Goal: Task Accomplishment & Management: Use online tool/utility

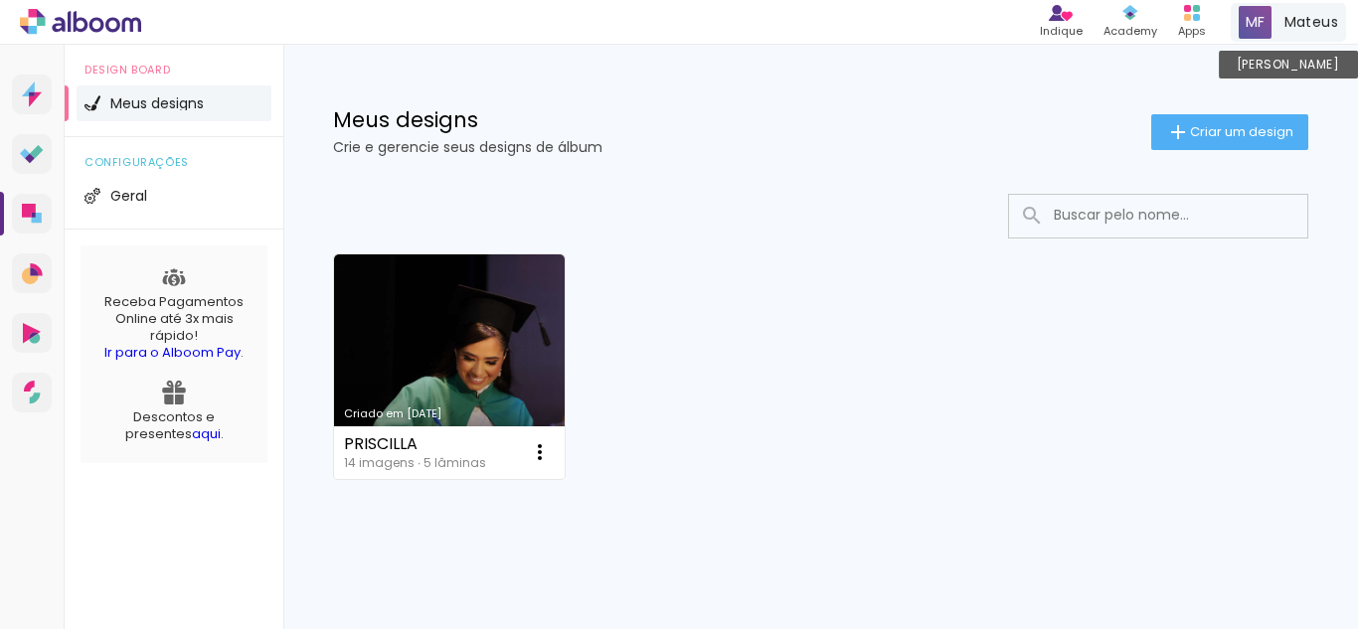
click at [1303, 19] on span "Mateus" at bounding box center [1312, 22] width 54 height 21
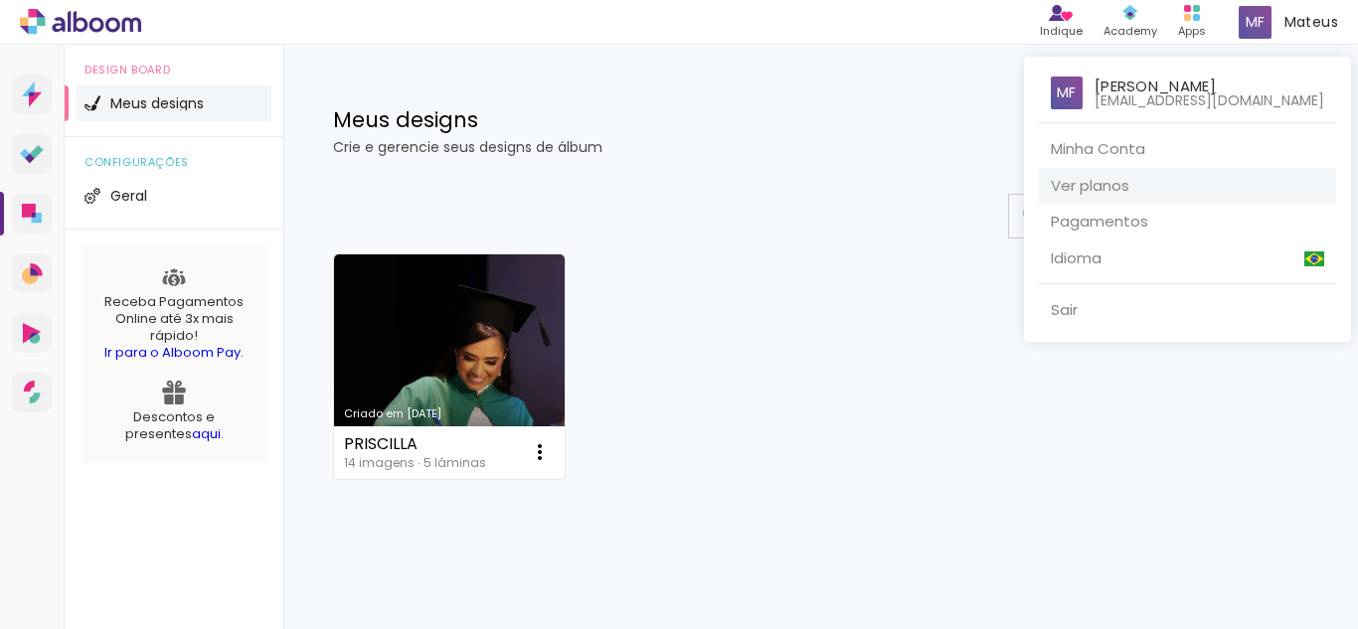
click at [1177, 174] on link "Ver planos" at bounding box center [1187, 186] width 297 height 37
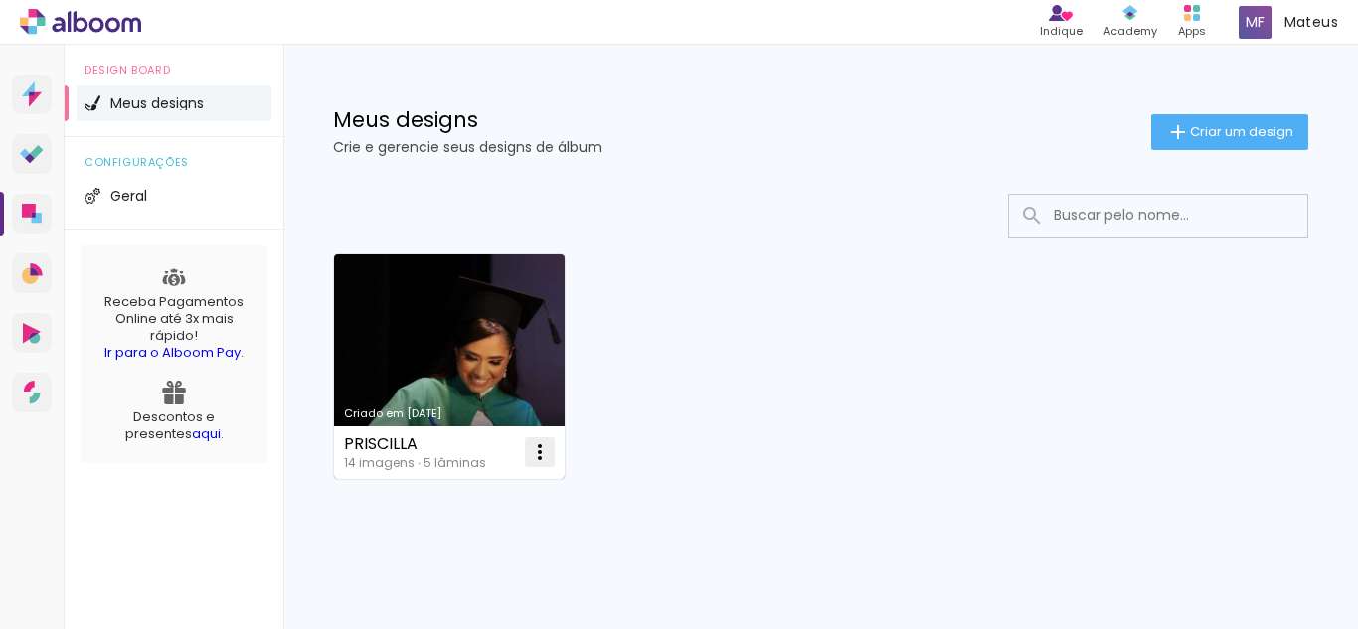
click at [535, 457] on iron-icon at bounding box center [540, 452] width 24 height 24
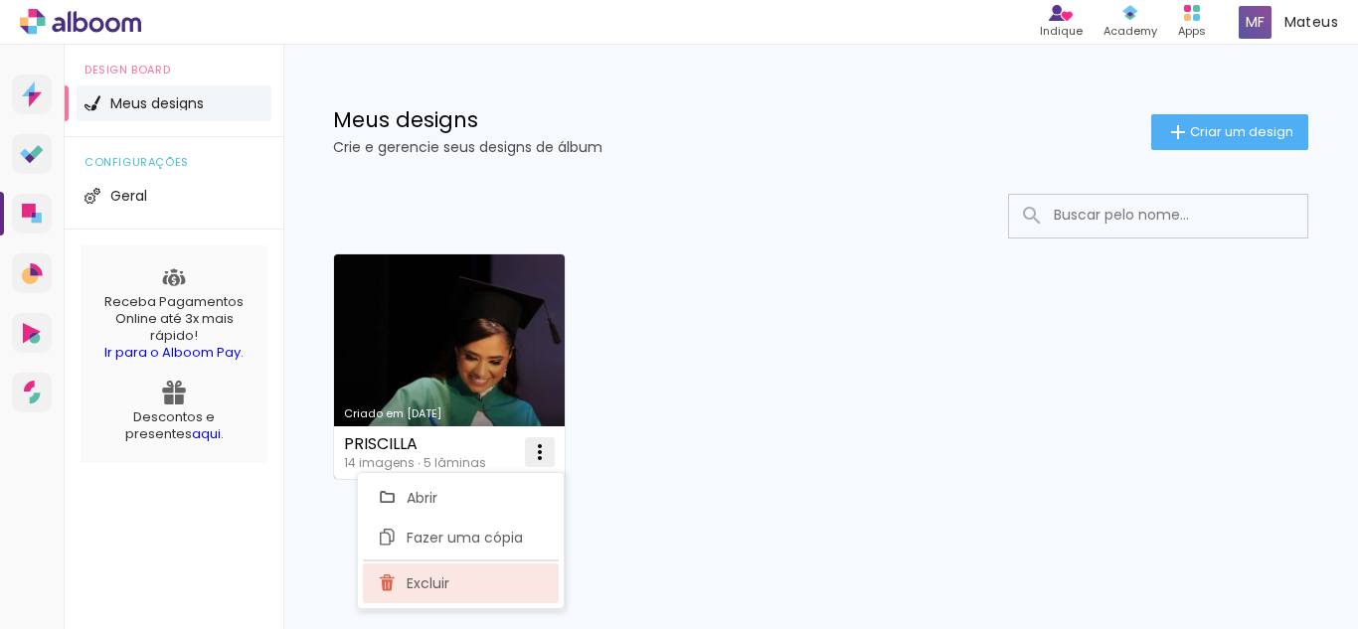
click at [416, 599] on paper-item "Excluir" at bounding box center [461, 584] width 196 height 40
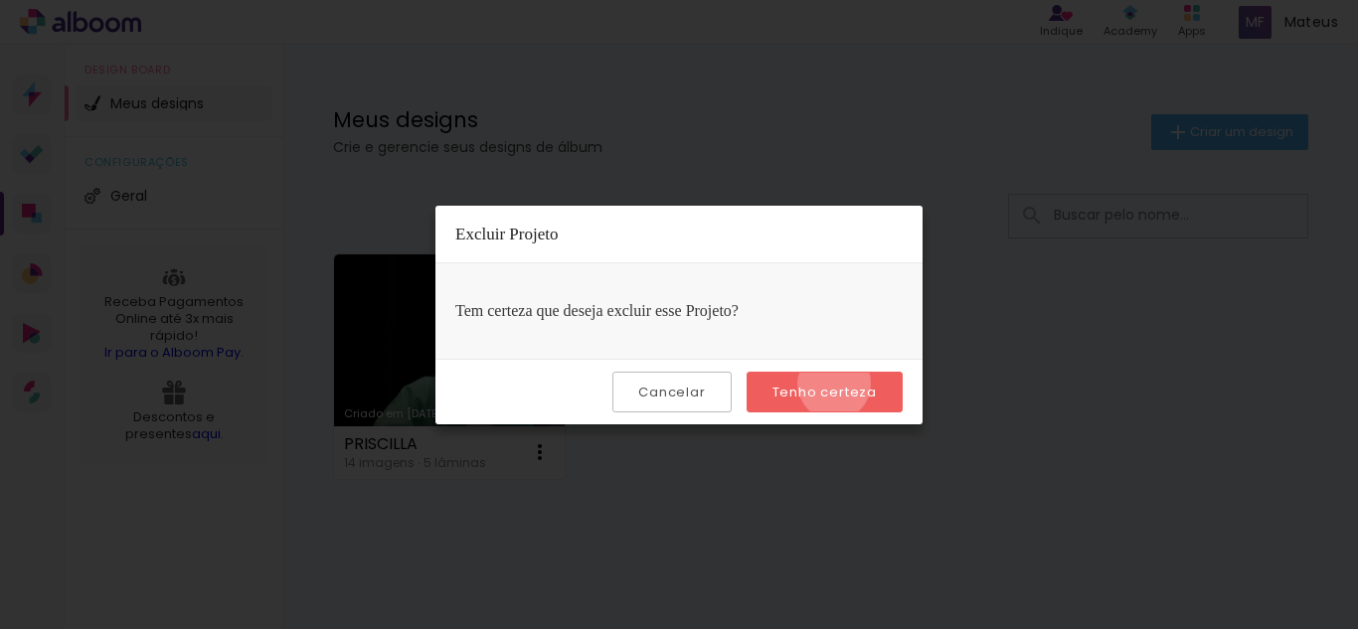
click at [0, 0] on slot "Tenho certeza" at bounding box center [0, 0] width 0 height 0
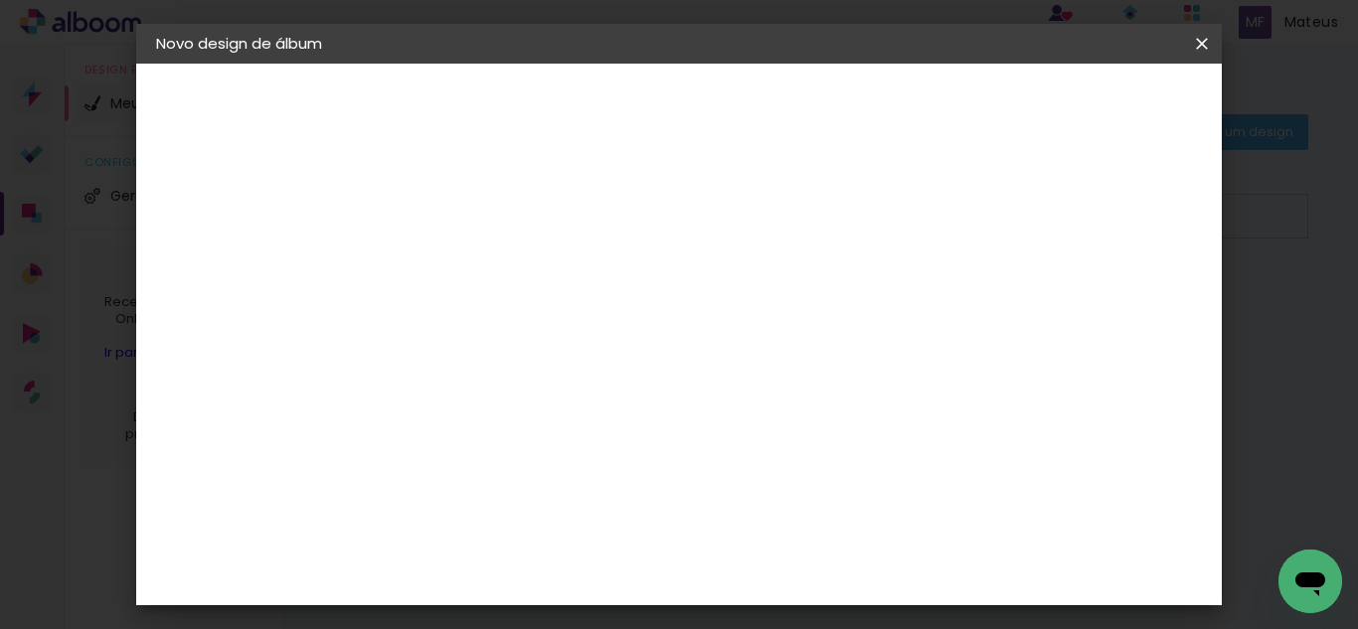
click at [0, 0] on paper-input-container "Título do álbum" at bounding box center [0, 0] width 0 height 0
type input "[PERSON_NAME] 20X40"
type paper-input "[PERSON_NAME] 20X40"
click at [0, 0] on header "Informações Dê um título ao seu álbum. Avançar" at bounding box center [0, 0] width 0 height 0
click at [0, 0] on slot "Avançar" at bounding box center [0, 0] width 0 height 0
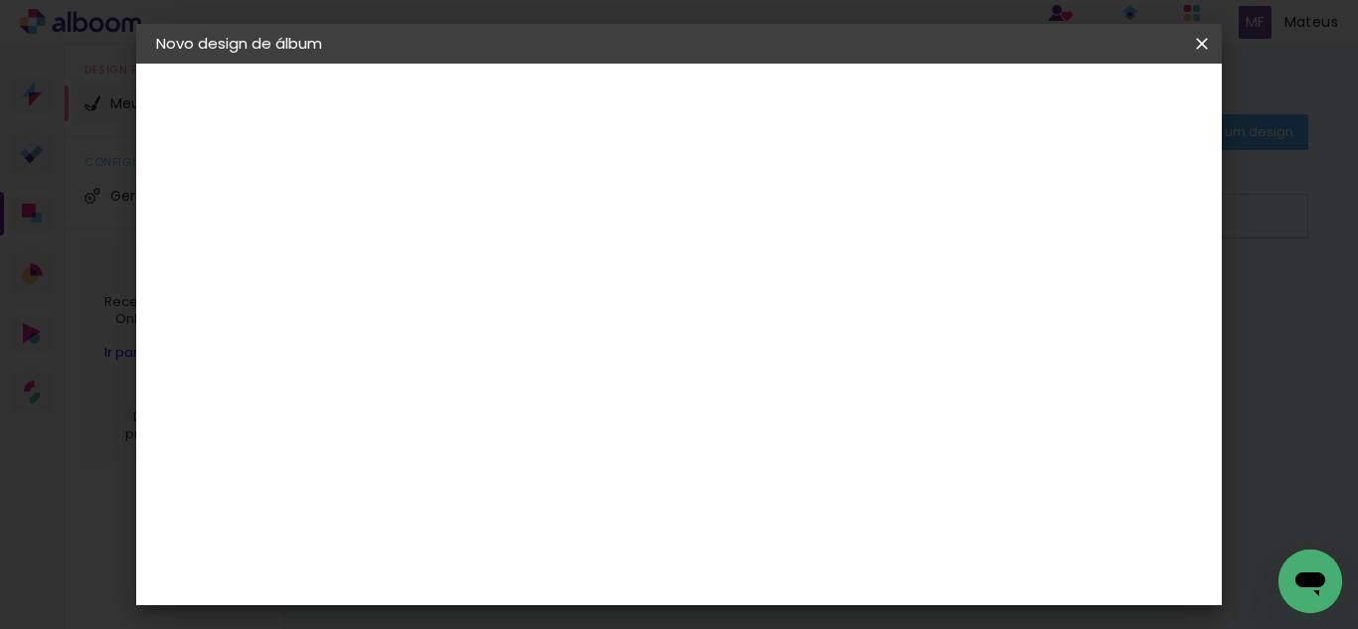
click at [0, 0] on slot "Tamanho Livre" at bounding box center [0, 0] width 0 height 0
click at [853, 93] on paper-button "Avançar" at bounding box center [804, 105] width 97 height 34
drag, startPoint x: 414, startPoint y: 508, endPoint x: 431, endPoint y: 508, distance: 16.9
click at [415, 508] on input "30" at bounding box center [419, 513] width 52 height 30
click at [431, 508] on input "30" at bounding box center [419, 513] width 52 height 30
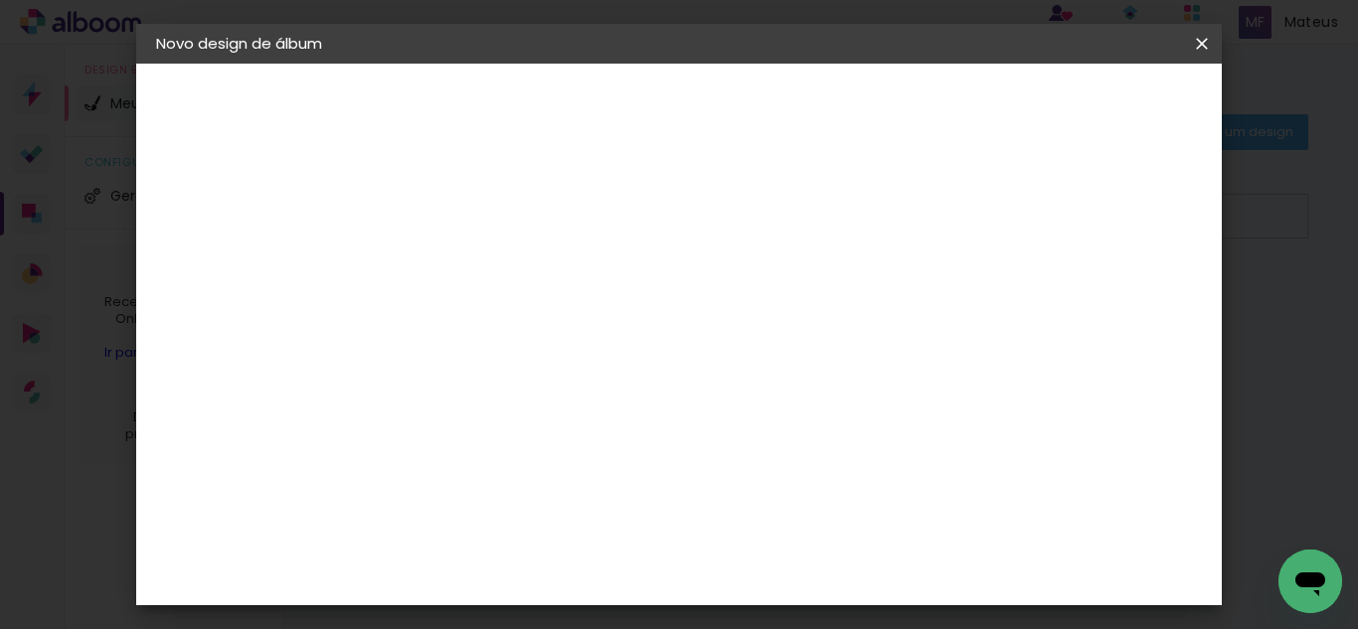
scroll to position [188, 0]
type input "20"
type paper-input "20"
click at [800, 441] on input "60" at bounding box center [789, 443] width 52 height 30
type input "40"
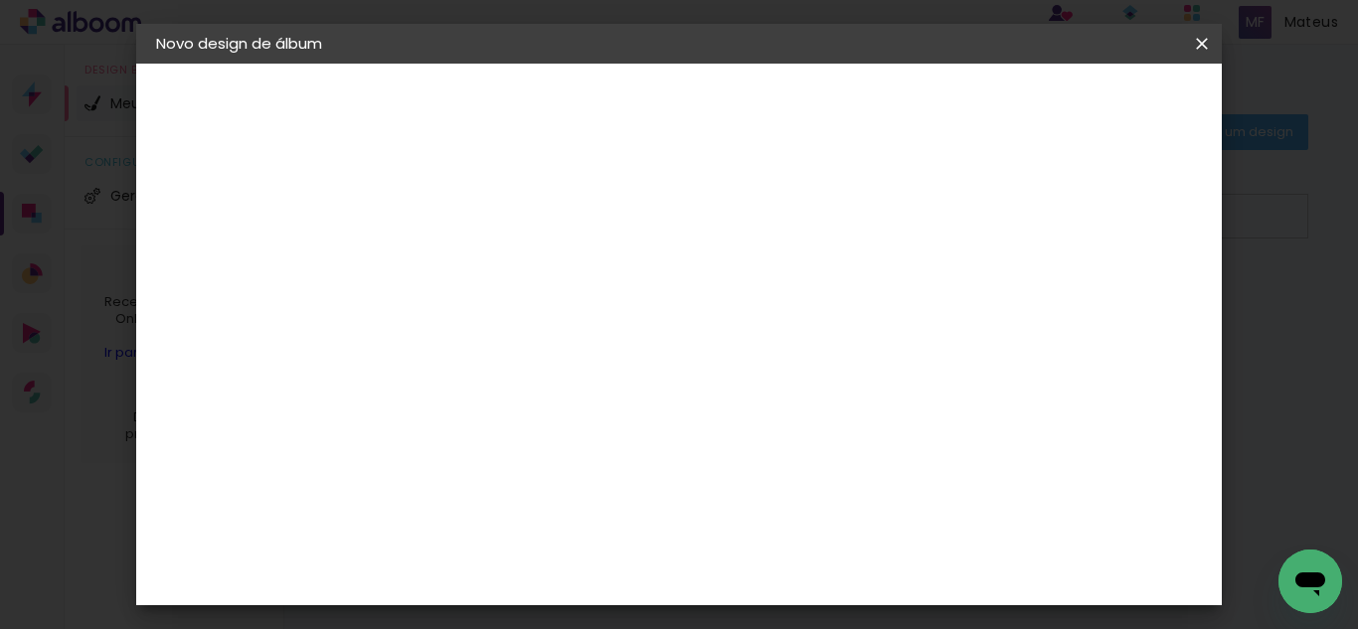
type paper-input "40"
type input "4"
type paper-input "4"
click at [1106, 308] on input "4" at bounding box center [1101, 300] width 36 height 30
type input "3"
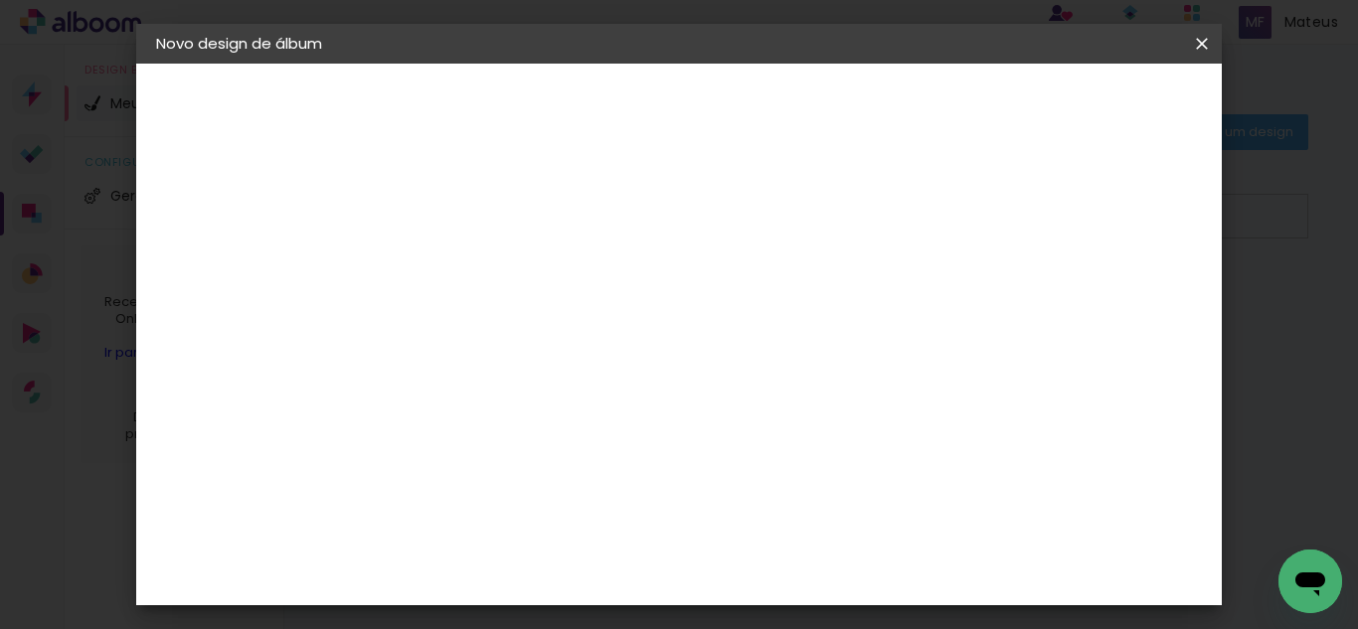
type paper-input "3"
click at [1106, 308] on input "3" at bounding box center [1101, 300] width 36 height 30
click at [979, 228] on div at bounding box center [971, 229] width 18 height 18
type paper-checkbox "on"
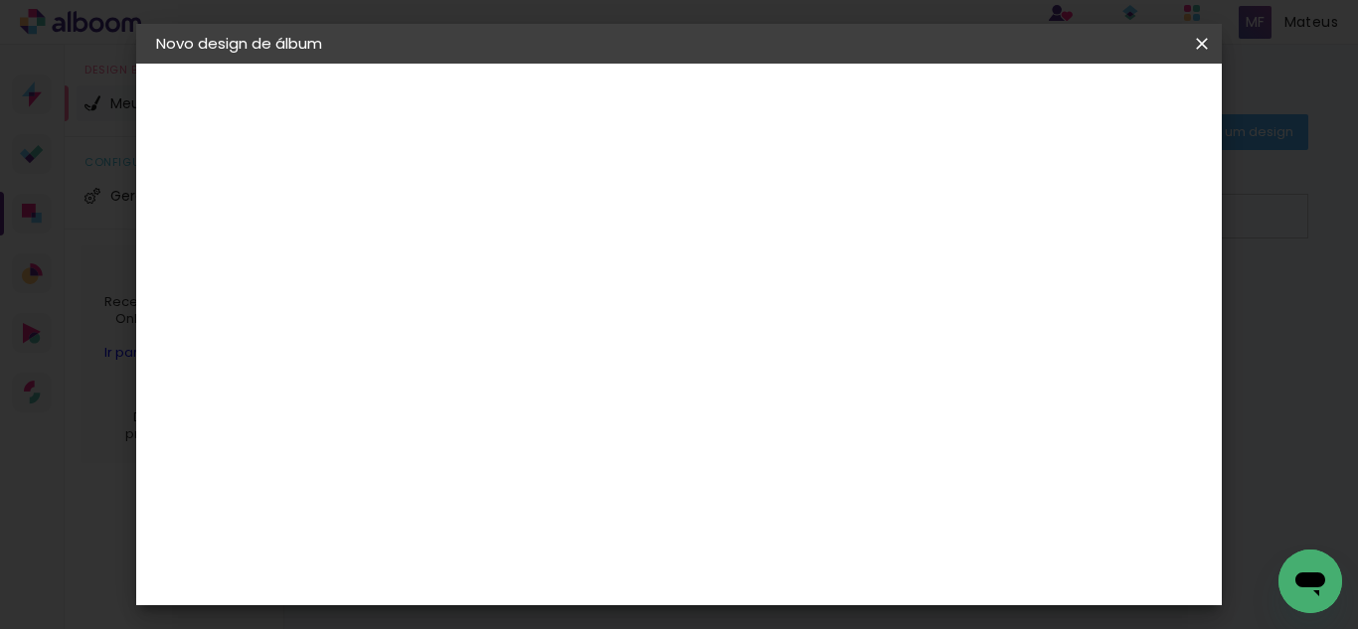
click at [1128, 84] on header "Tamanho livre Defina a largura, altura e sangria das lâminas. Voltar Iniciar de…" at bounding box center [761, 115] width 733 height 102
click at [1078, 101] on span "Iniciar design" at bounding box center [1032, 105] width 90 height 14
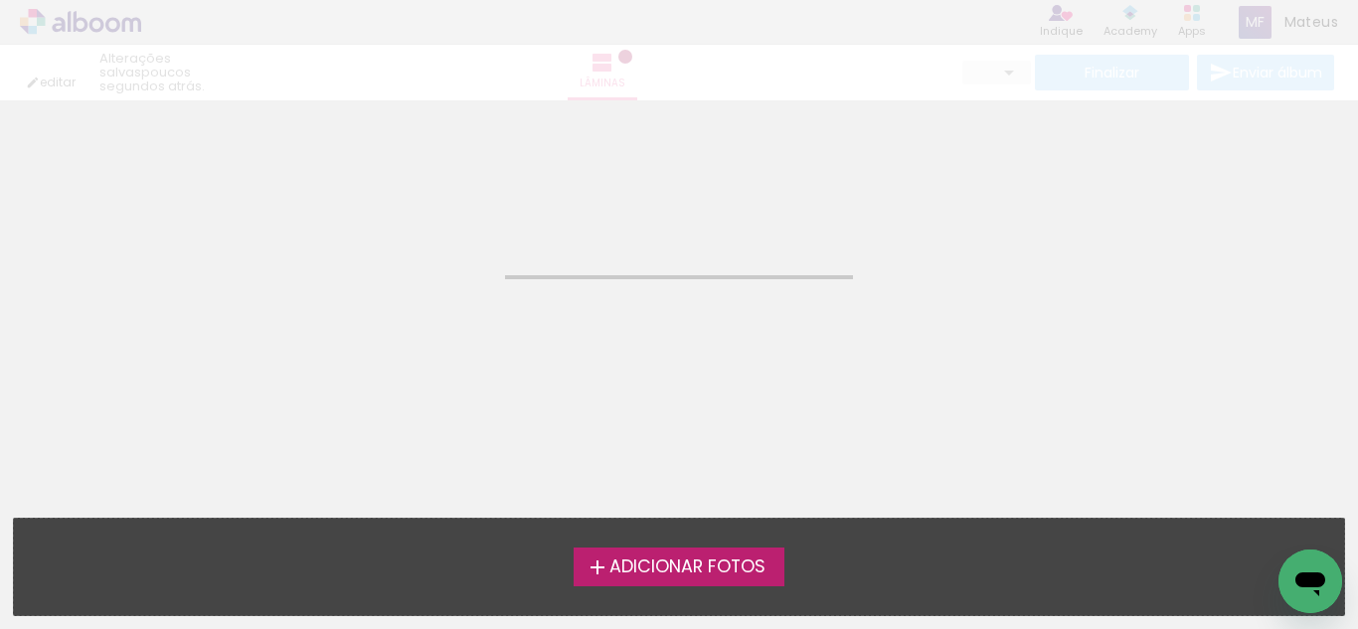
click at [696, 563] on span "Adicionar Fotos" at bounding box center [688, 568] width 156 height 18
click at [0, 0] on input "file" at bounding box center [0, 0] width 0 height 0
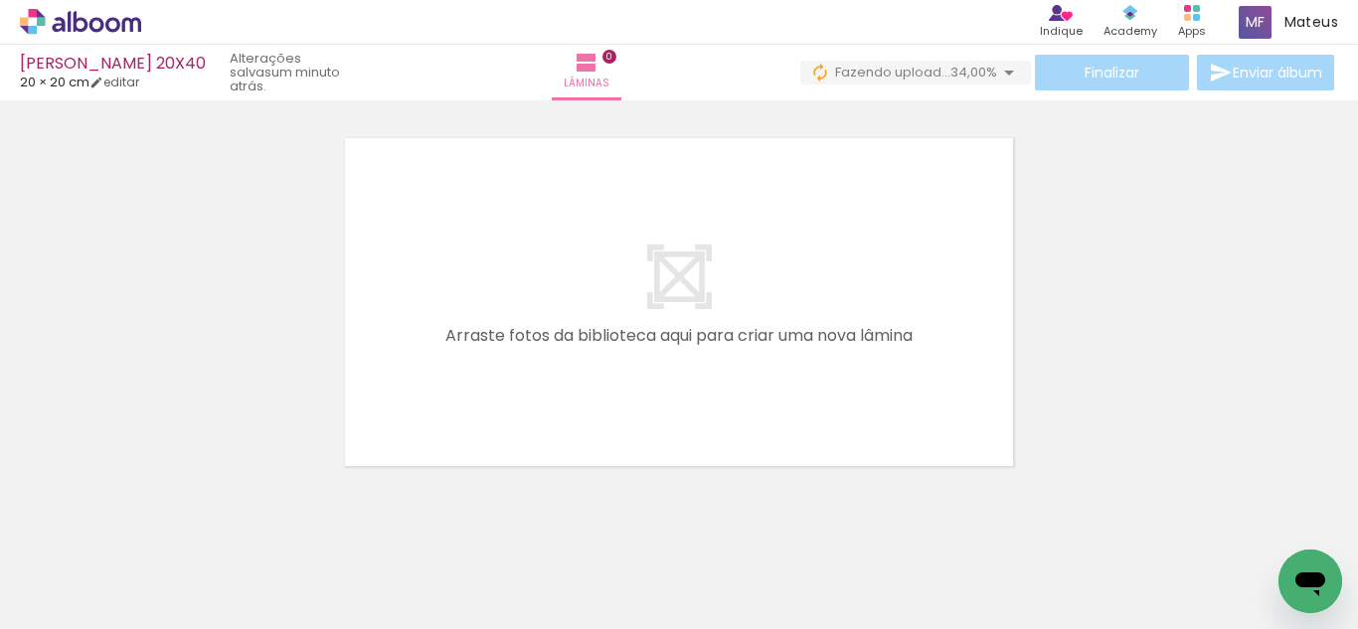
click at [1003, 209] on quentale-layouter at bounding box center [679, 302] width 680 height 340
drag, startPoint x: 944, startPoint y: 262, endPoint x: 944, endPoint y: 285, distance: 23.9
click at [944, 262] on quentale-layouter at bounding box center [679, 302] width 680 height 340
click at [961, 251] on quentale-layouter at bounding box center [679, 302] width 680 height 340
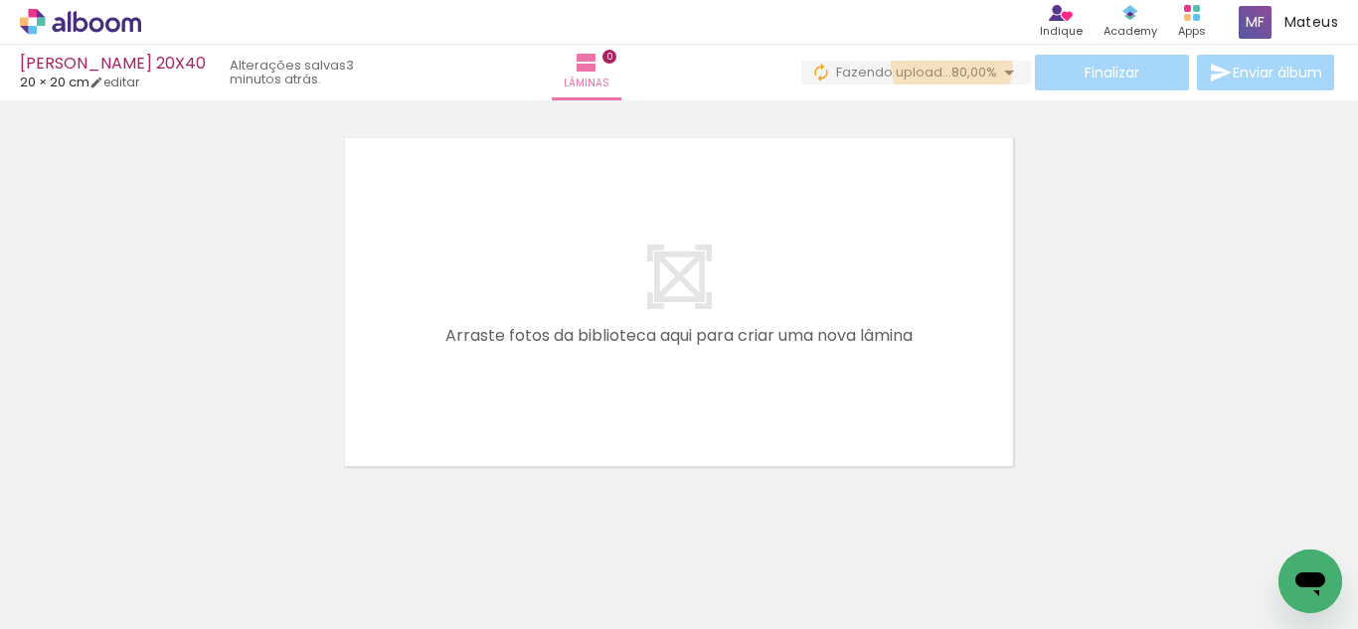
click at [952, 66] on span "80,00%" at bounding box center [975, 72] width 46 height 19
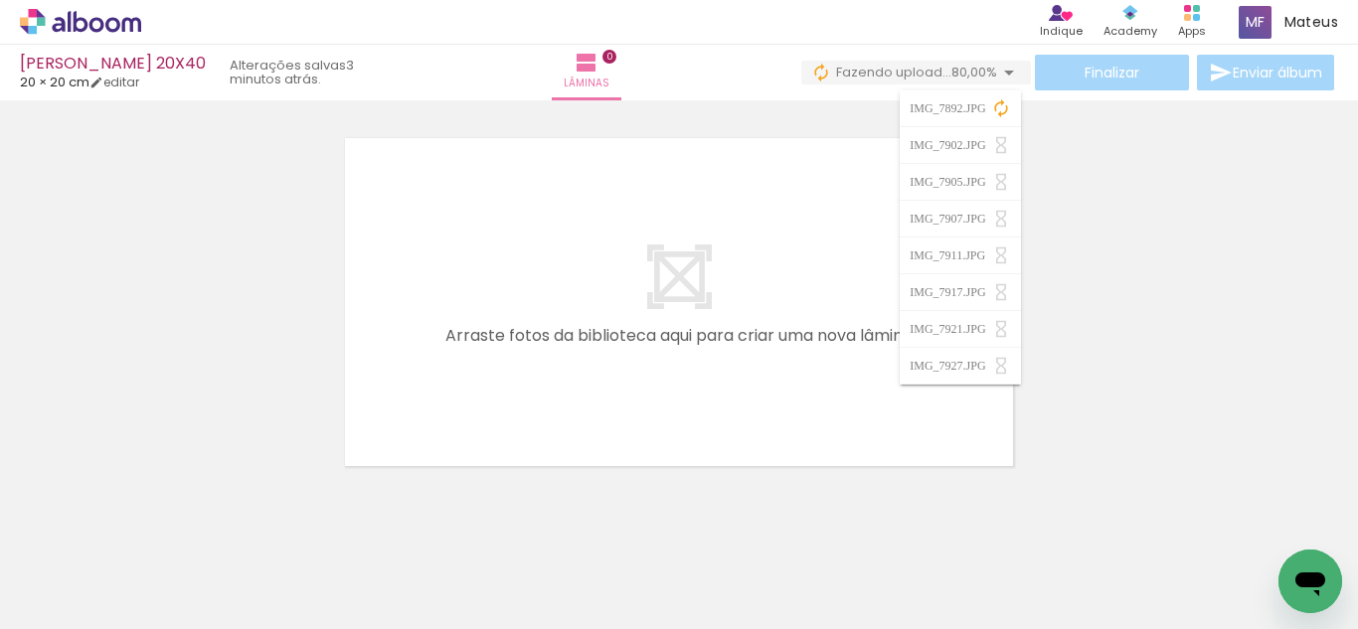
scroll to position [63, 0]
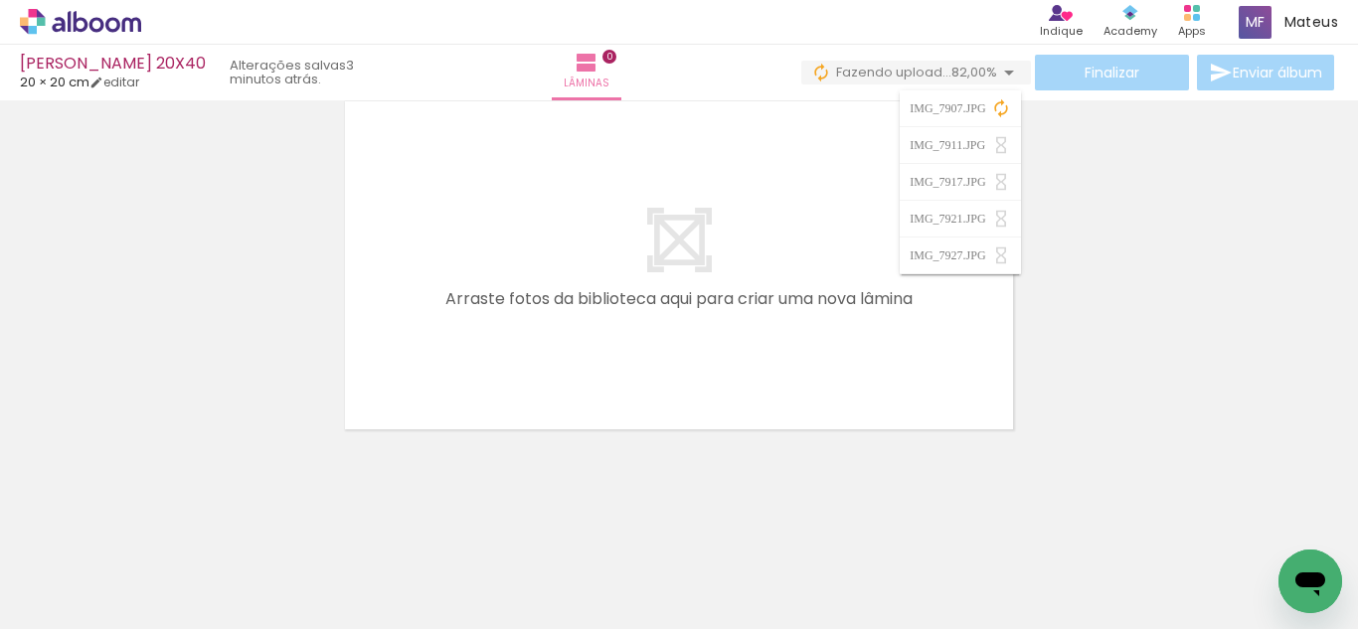
click at [954, 281] on iron-dropdown "IMG_7907.JPG IMG_7911.JPG IMG_7917.JPG IMG_7921.JPG IMG_7927.JPG Buscar arquivo…" at bounding box center [960, 187] width 120 height 194
click at [800, 257] on quentale-layouter at bounding box center [679, 265] width 680 height 340
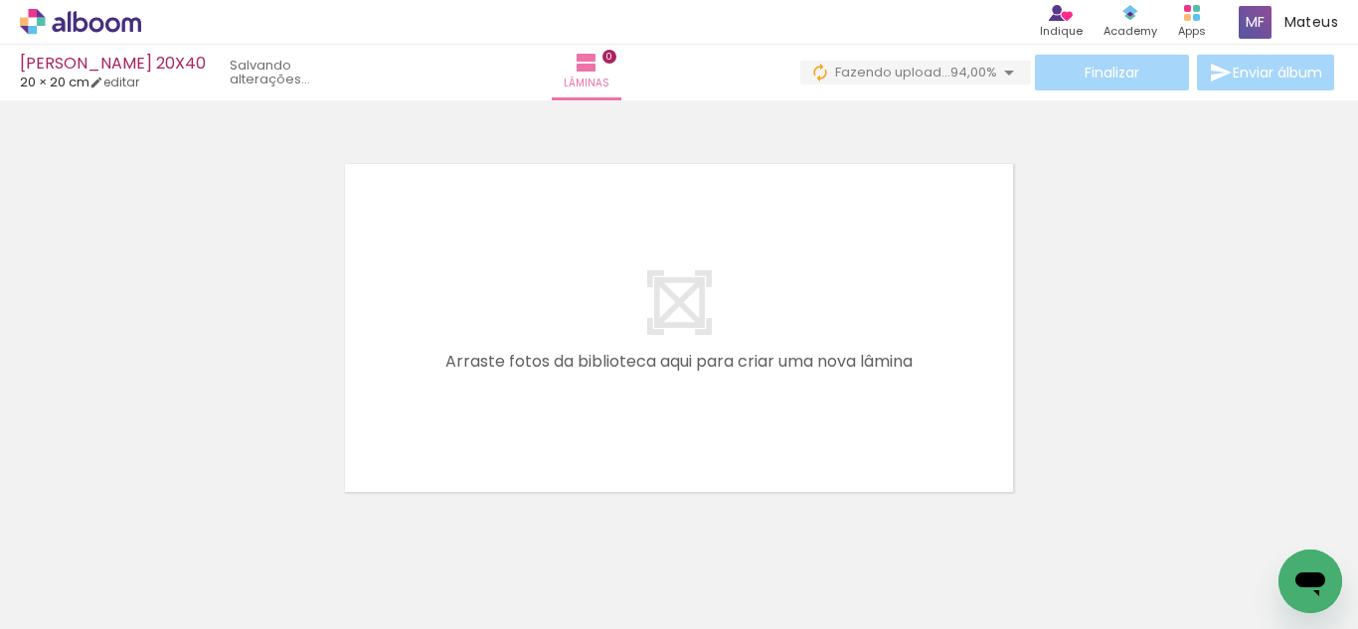
click at [942, 58] on div "Finalizar Enviar álbum" at bounding box center [1069, 73] width 538 height 36
click at [939, 67] on span "Fazendo upload..." at bounding box center [892, 72] width 115 height 19
click at [951, 72] on span "94,00%" at bounding box center [974, 72] width 47 height 19
click at [1063, 237] on div at bounding box center [679, 302] width 1358 height 391
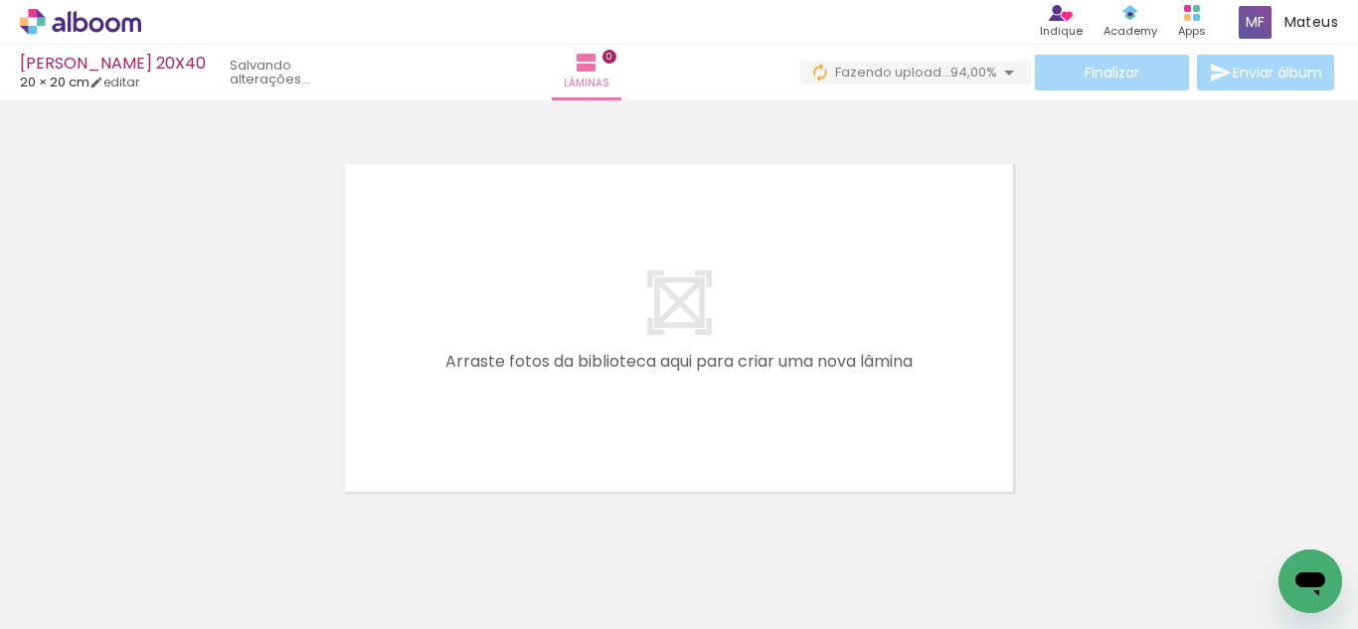
click at [907, 336] on quentale-layouter at bounding box center [679, 328] width 680 height 340
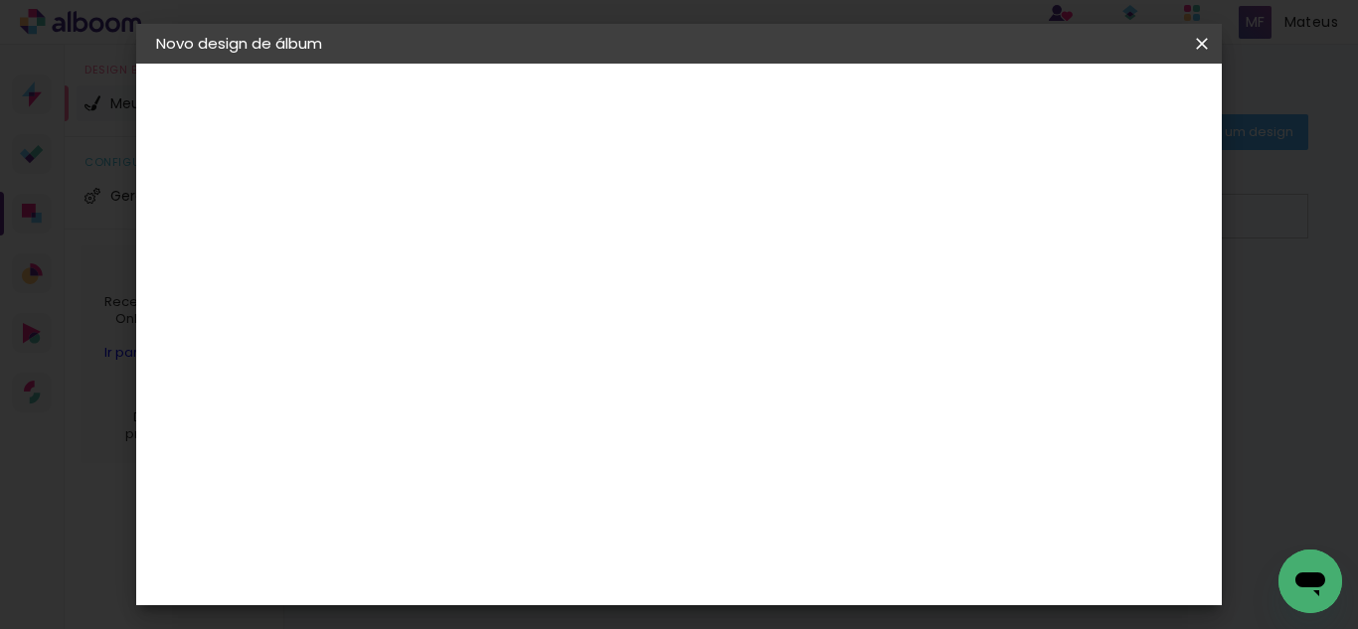
click at [481, 278] on input at bounding box center [481, 267] width 0 height 31
click at [481, 277] on input at bounding box center [481, 267] width 0 height 31
paste input "MARCOS JACKSOLANE 20X40"
type input "MARCOS JACKSOLANE 20X40"
type paper-input "MARCOS JACKSOLANE 20X40"
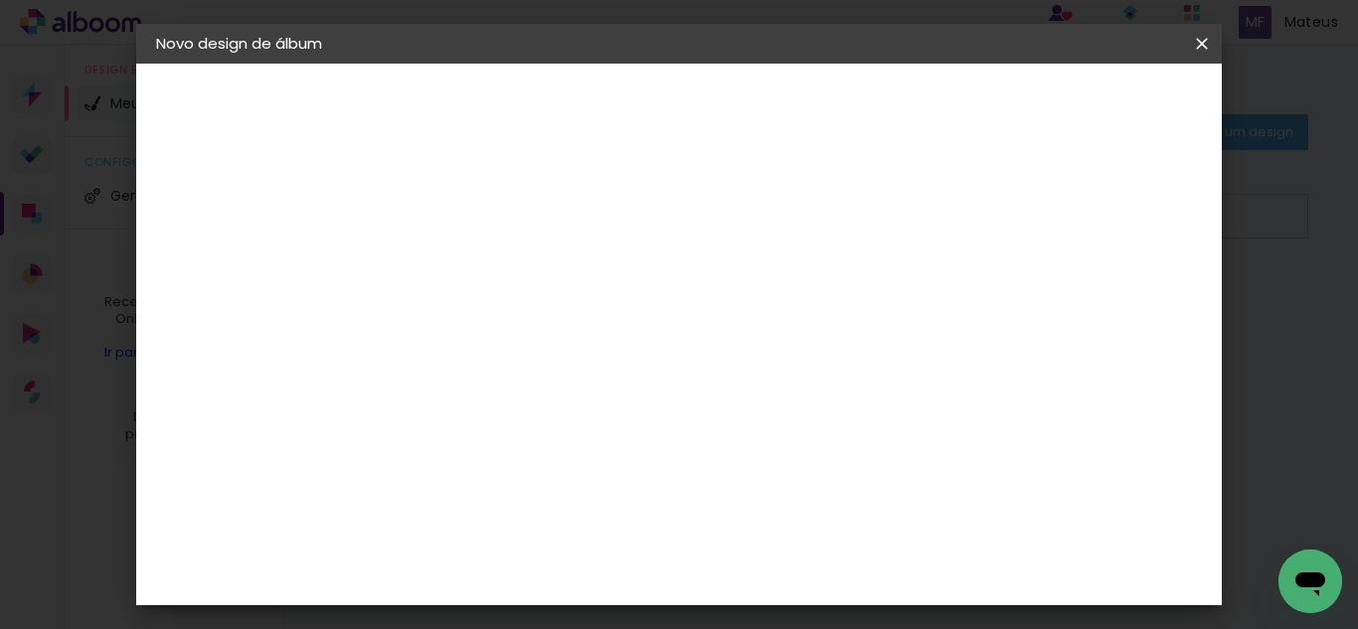
click at [0, 0] on header "Informações Dê um título ao seu álbum. Avançar" at bounding box center [0, 0] width 0 height 0
click at [685, 105] on paper-button "Avançar" at bounding box center [636, 105] width 97 height 34
click at [853, 280] on paper-item "Tamanho Livre" at bounding box center [757, 302] width 191 height 44
drag, startPoint x: 906, startPoint y: 311, endPoint x: 996, endPoint y: 245, distance: 112.4
click at [0, 0] on slot "Tamanho Livre" at bounding box center [0, 0] width 0 height 0
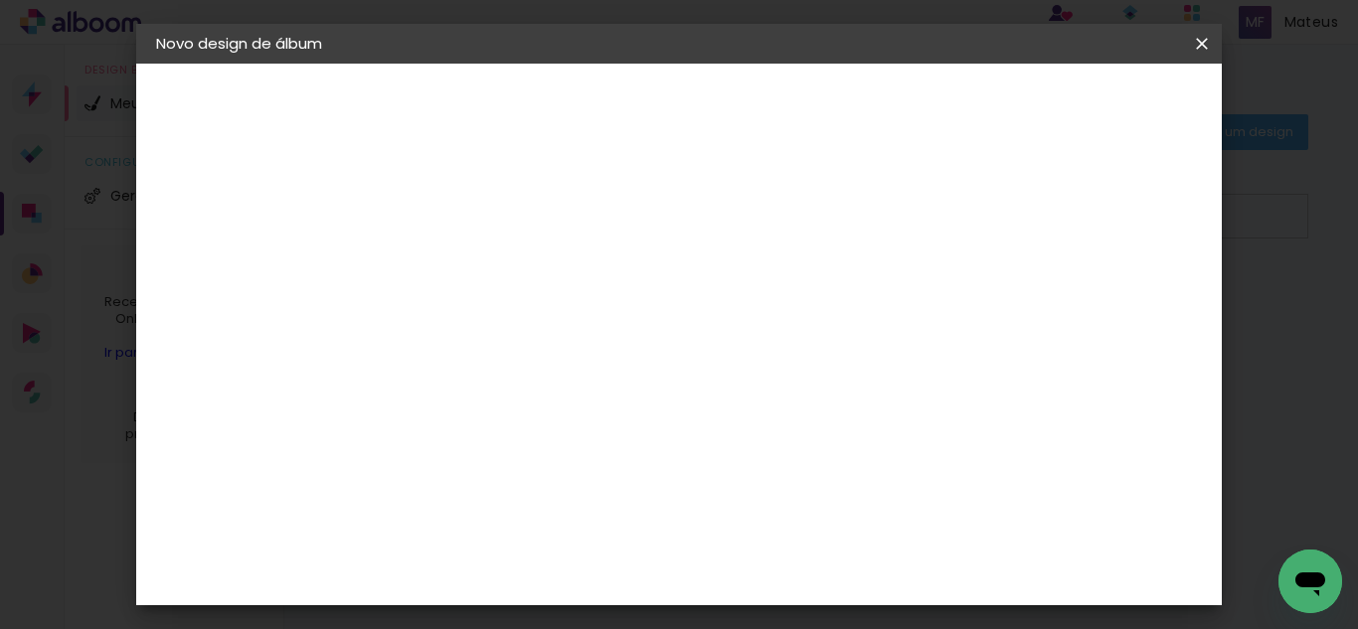
click at [883, 139] on header "Fornecedor Escolha um fornecedor ou avance com o tamanho livre. Voltar Avançar" at bounding box center [639, 123] width 488 height 118
click at [0, 0] on slot "Avançar" at bounding box center [0, 0] width 0 height 0
click at [979, 225] on div at bounding box center [971, 229] width 18 height 18
type paper-checkbox "on"
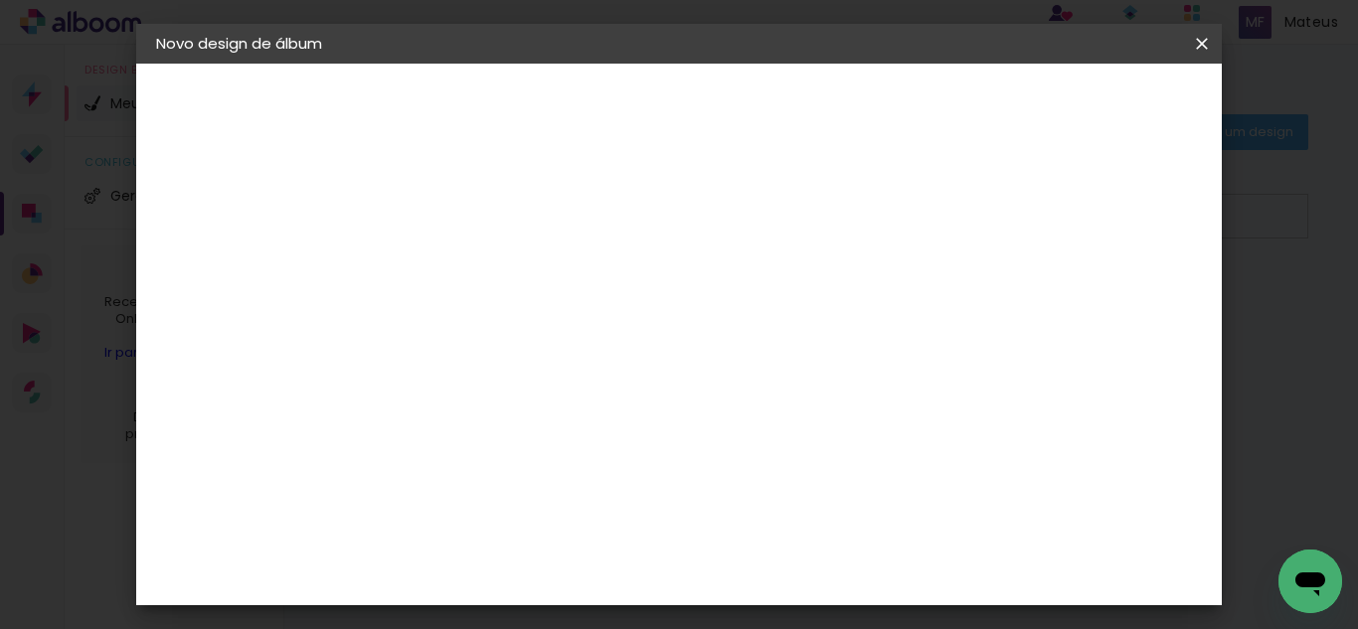
click at [439, 324] on input "30" at bounding box center [419, 325] width 52 height 30
type input "3"
type input "20"
type paper-input "20"
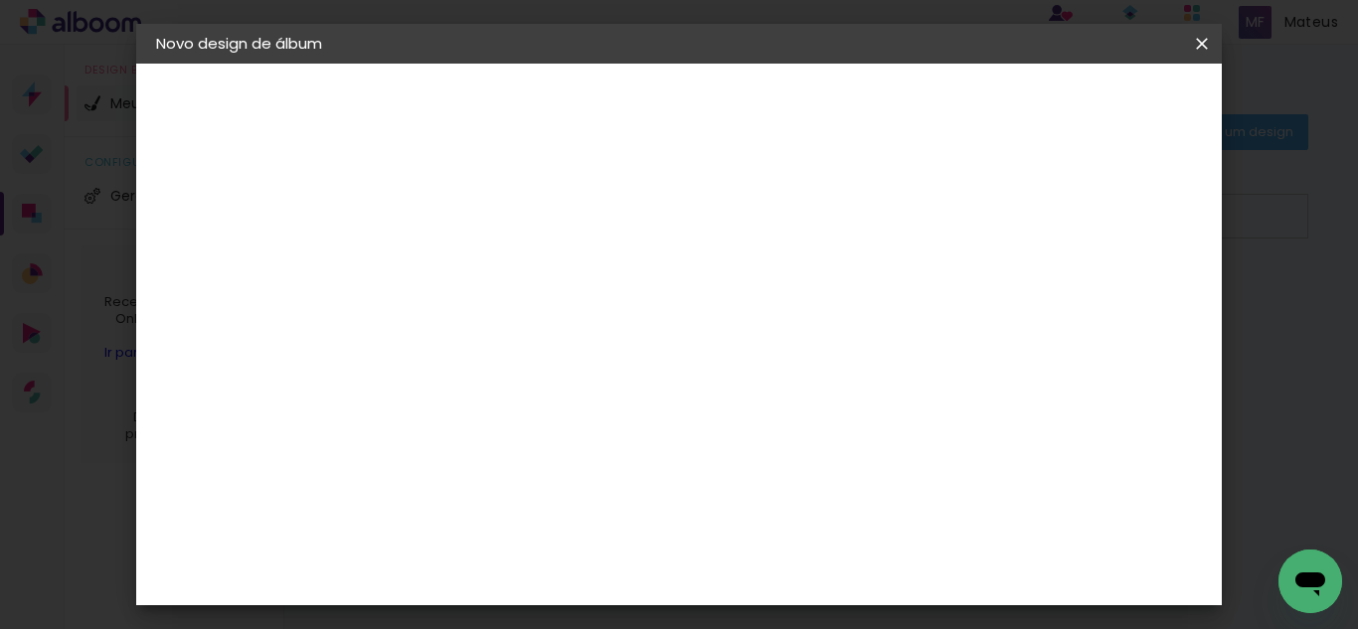
click at [805, 567] on input "60" at bounding box center [789, 570] width 52 height 30
type input "40"
type paper-input "40"
type input "4"
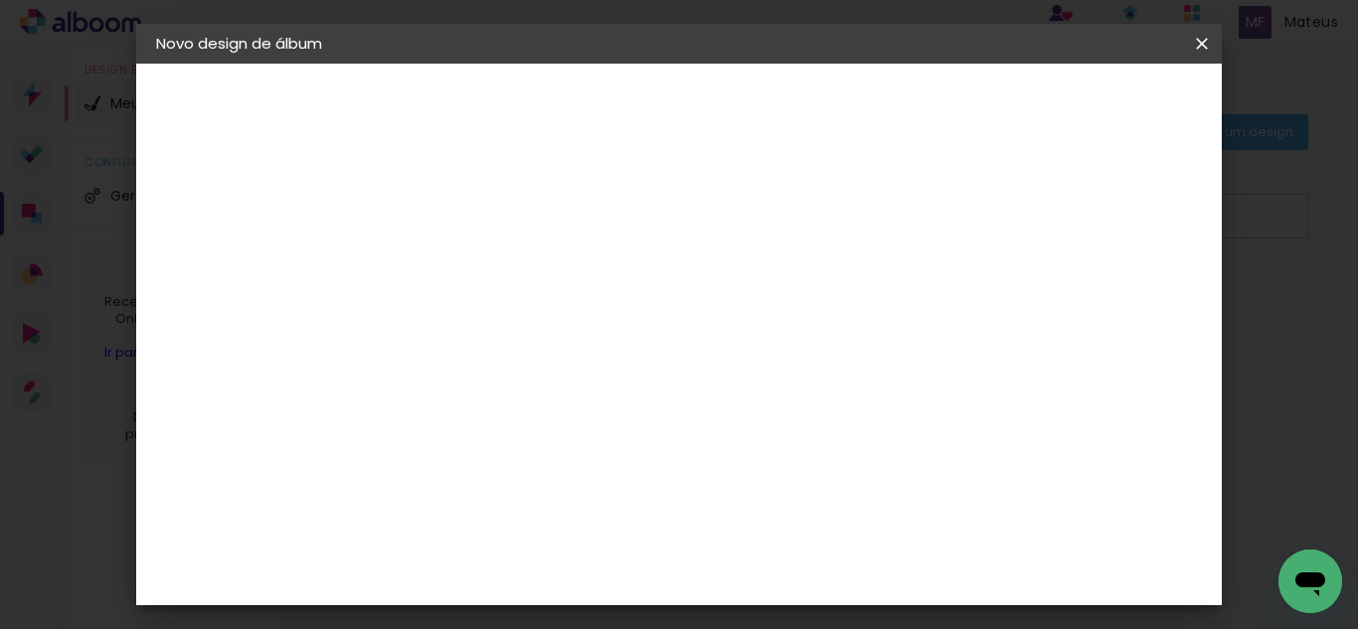
type paper-input "4"
click at [1107, 285] on input "4" at bounding box center [1101, 300] width 36 height 30
click at [1106, 151] on header "Tamanho livre Defina a largura, altura e sangria das lâminas. Voltar Iniciar de…" at bounding box center [761, 115] width 733 height 102
type input "3"
type paper-input "3"
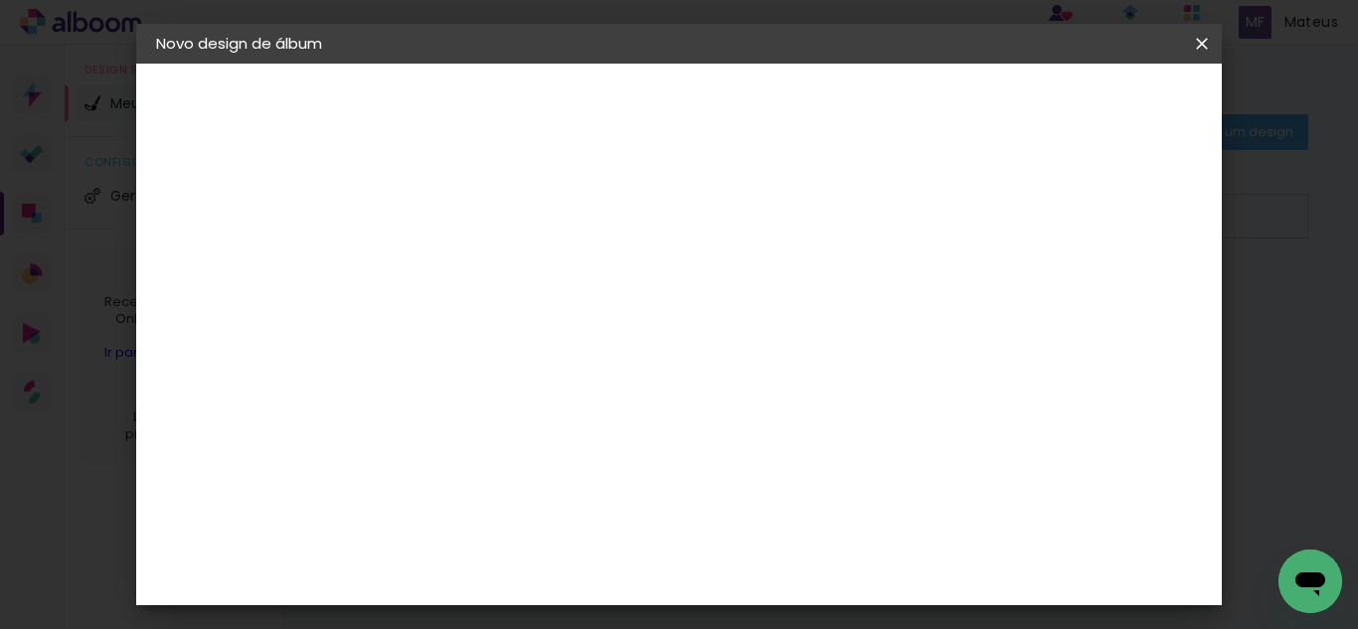
click at [1112, 310] on input "3" at bounding box center [1101, 300] width 36 height 30
click at [1098, 120] on paper-button "Iniciar design" at bounding box center [1032, 105] width 130 height 34
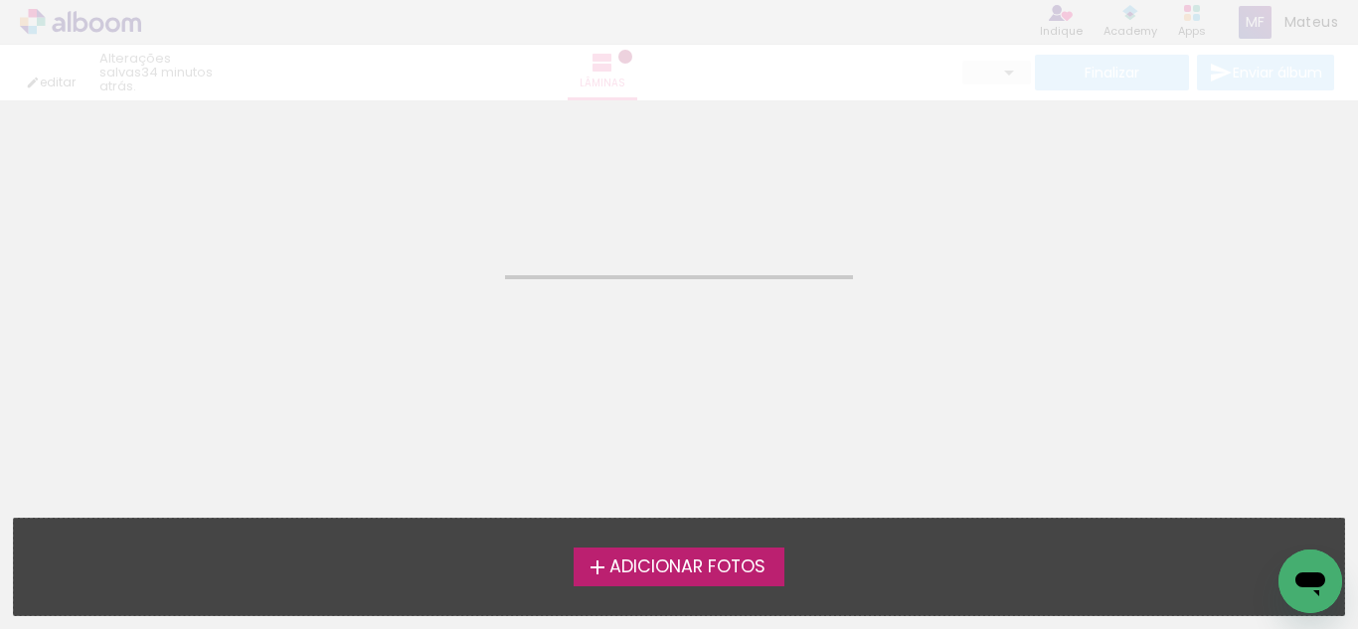
click at [754, 570] on span "Adicionar Fotos" at bounding box center [688, 568] width 156 height 18
click at [0, 0] on input "file" at bounding box center [0, 0] width 0 height 0
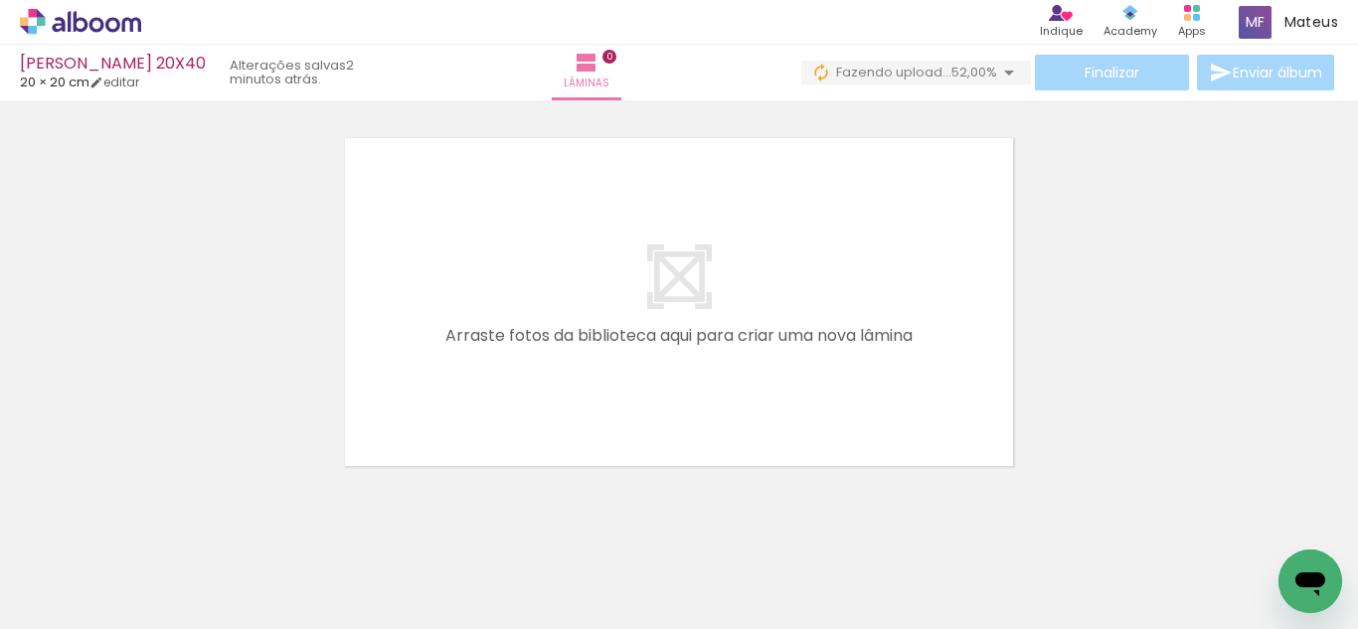
scroll to position [0, 4379]
click at [496, 341] on quentale-layouter at bounding box center [679, 302] width 680 height 340
click at [898, 152] on quentale-layouter at bounding box center [679, 302] width 680 height 340
click at [963, 74] on span "80,00%" at bounding box center [975, 72] width 46 height 19
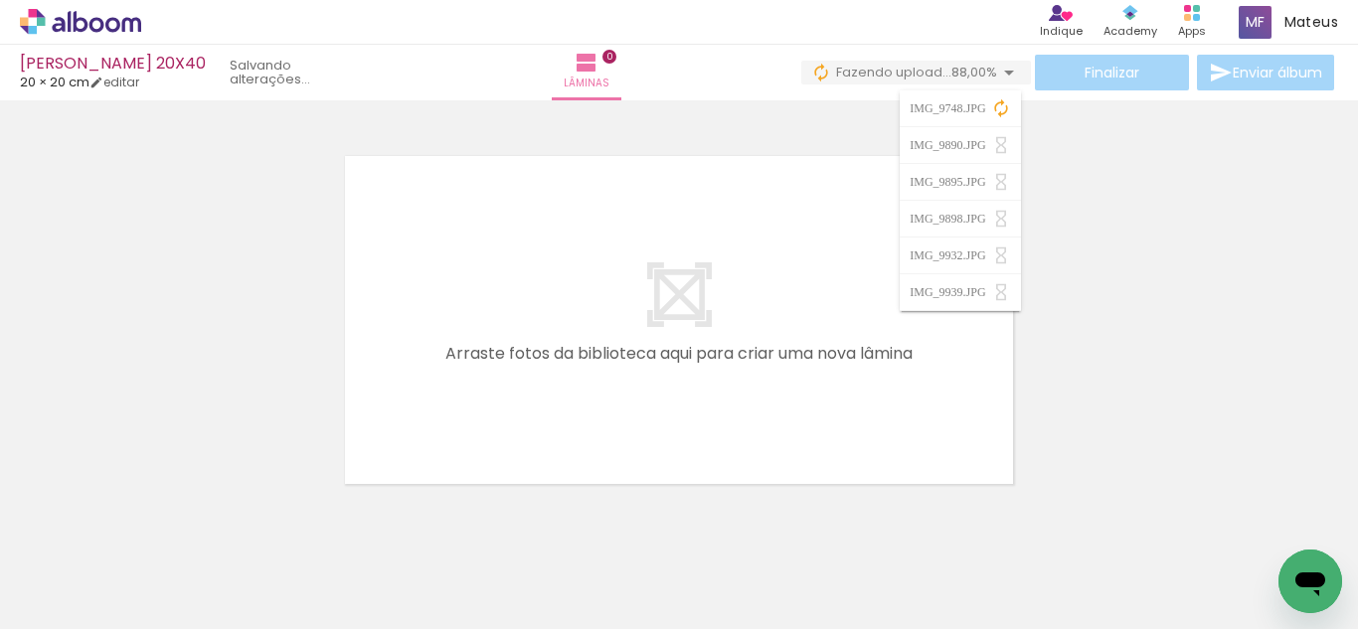
scroll to position [0, 0]
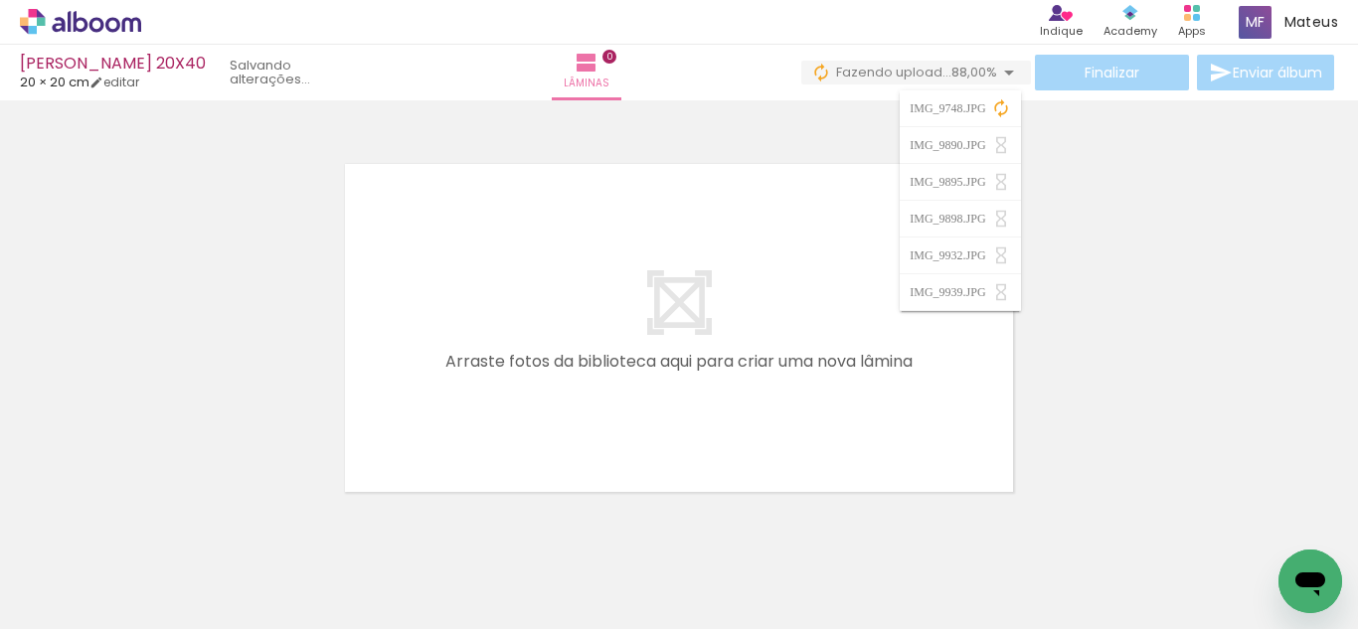
click at [593, 368] on quentale-layouter at bounding box center [679, 328] width 680 height 340
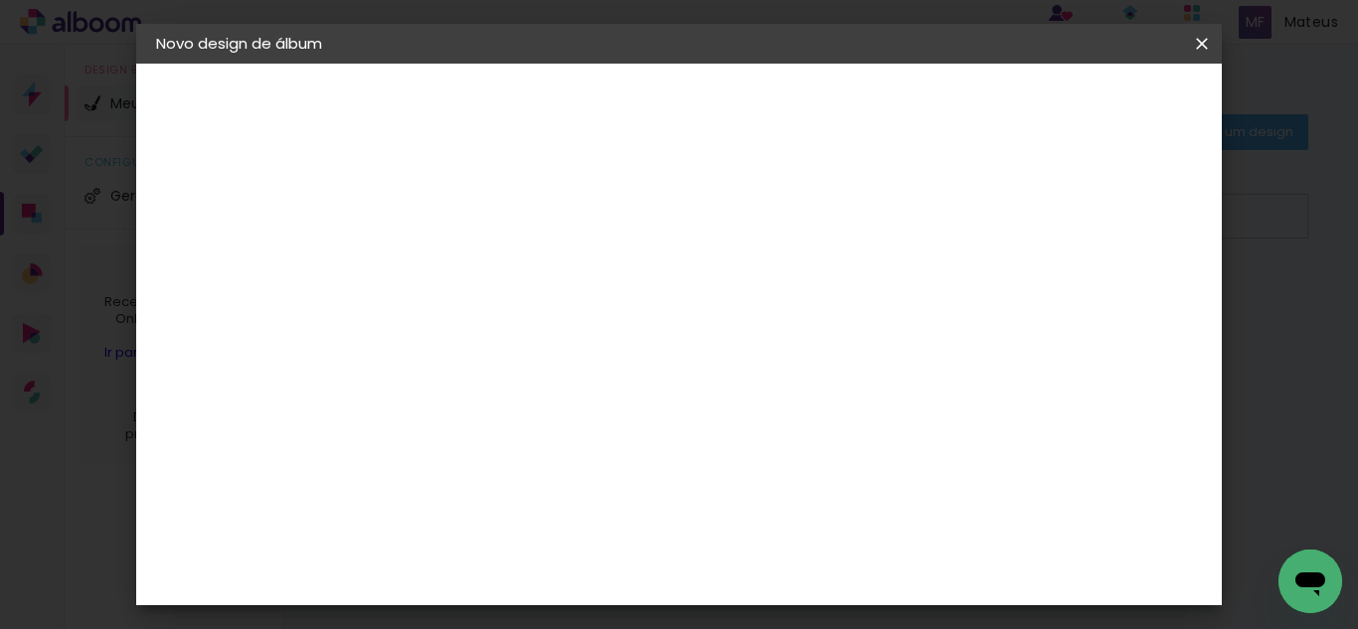
click at [0, 0] on paper-input-container "Título do álbum" at bounding box center [0, 0] width 0 height 0
type input "VITORIA RAVIGNA 25X50"
type paper-input "VITORIA RAVIGNA 25X50"
click at [0, 0] on header "Informações Dê um título ao seu álbum. Avançar" at bounding box center [0, 0] width 0 height 0
click at [0, 0] on slot "Avançar" at bounding box center [0, 0] width 0 height 0
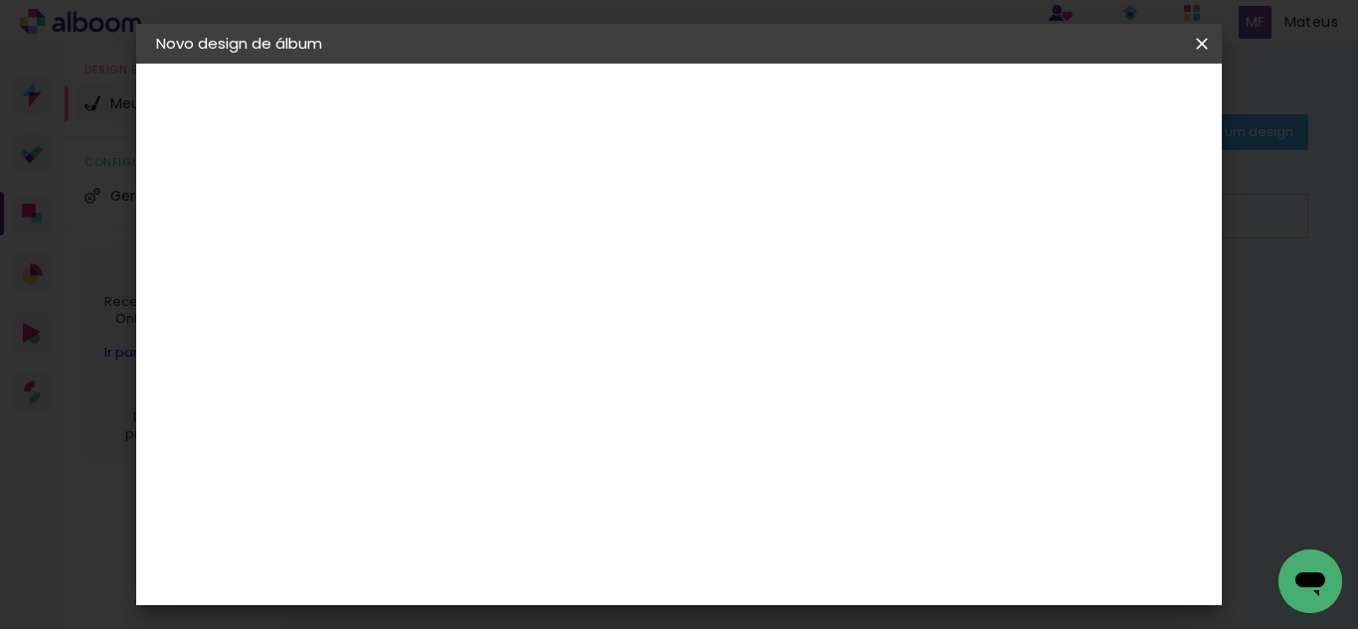
click at [0, 0] on slot "Tamanho Livre" at bounding box center [0, 0] width 0 height 0
click at [0, 0] on slot "Avançar" at bounding box center [0, 0] width 0 height 0
type input "1"
type paper-input "1"
click at [492, 236] on input "1" at bounding box center [468, 228] width 69 height 25
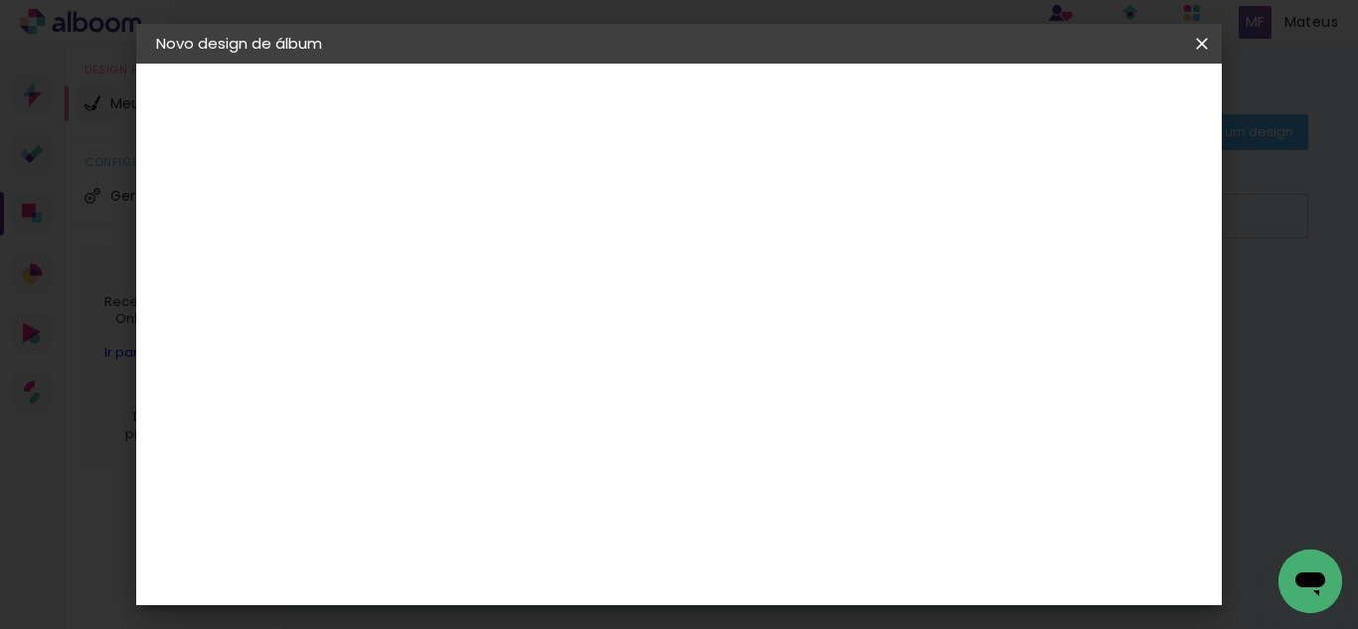
click at [446, 529] on div at bounding box center [431, 529] width 76 height 2
type input "3"
type input "25"
type paper-input "25"
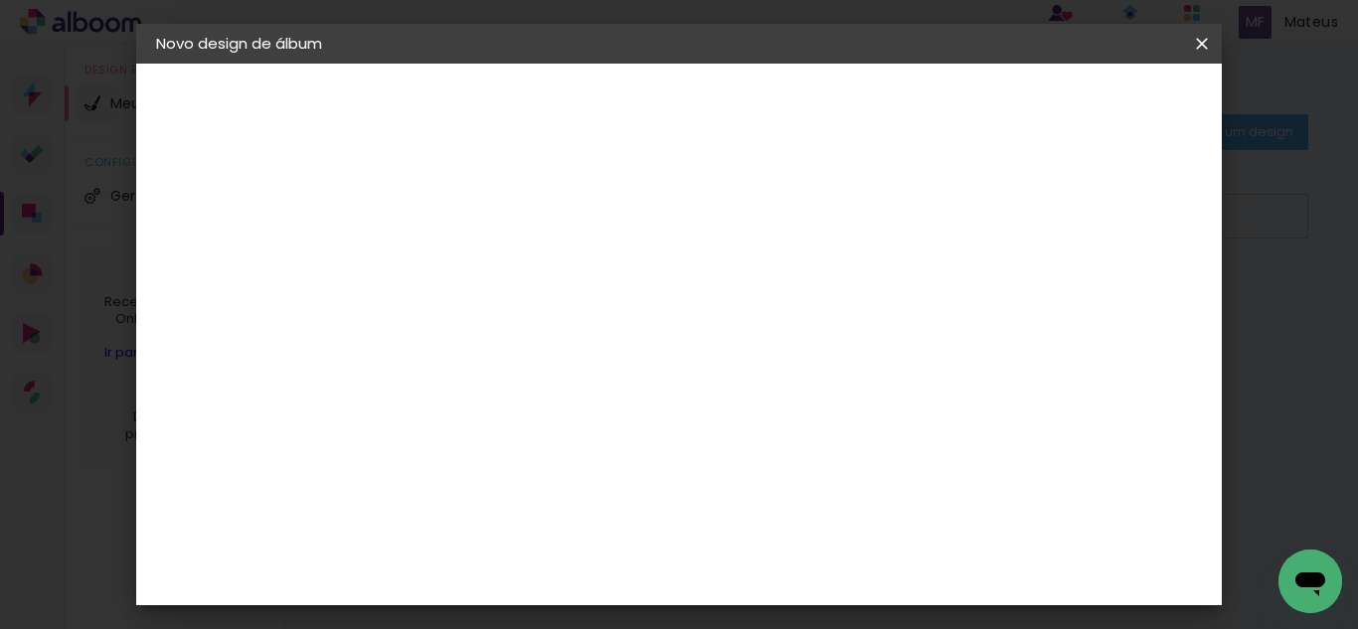
click at [807, 493] on input "60" at bounding box center [789, 490] width 52 height 30
type input "50"
type paper-input "50"
type input "4"
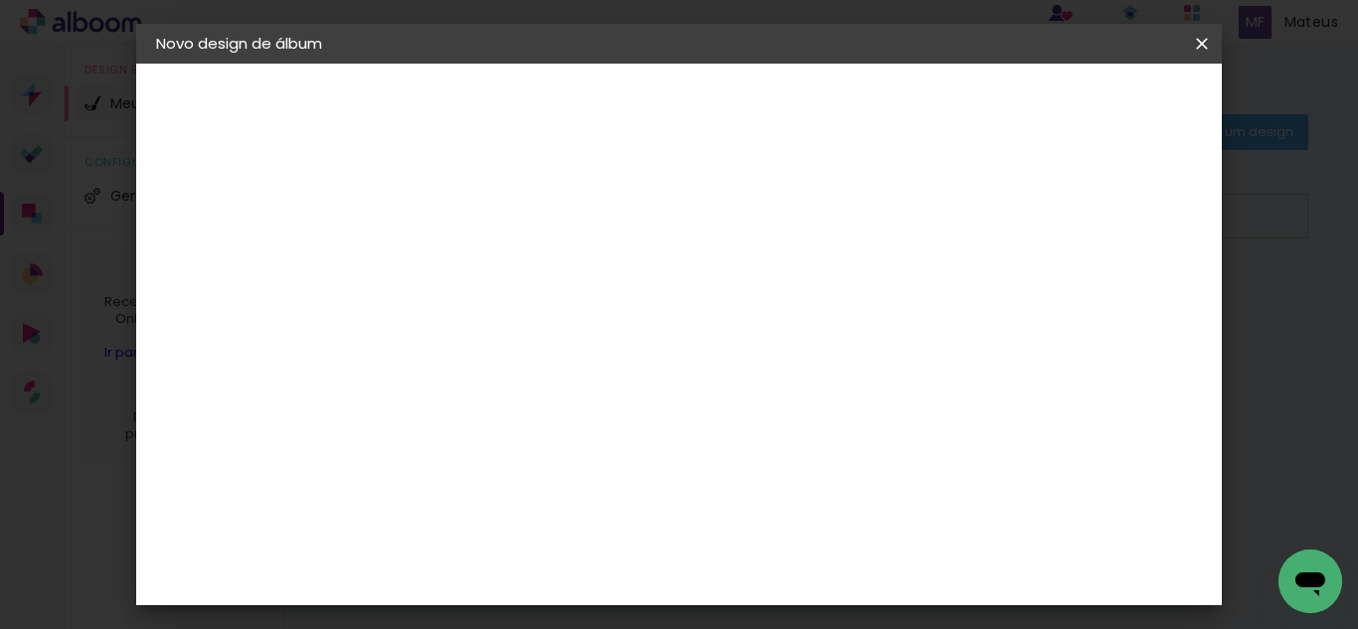
type paper-input "4"
click at [1111, 315] on input "4" at bounding box center [1104, 300] width 36 height 30
click at [0, 0] on slot "A maioria das encadernadoras sugere 5mm de sangria." at bounding box center [0, 0] width 0 height 0
type input "3"
type paper-input "3"
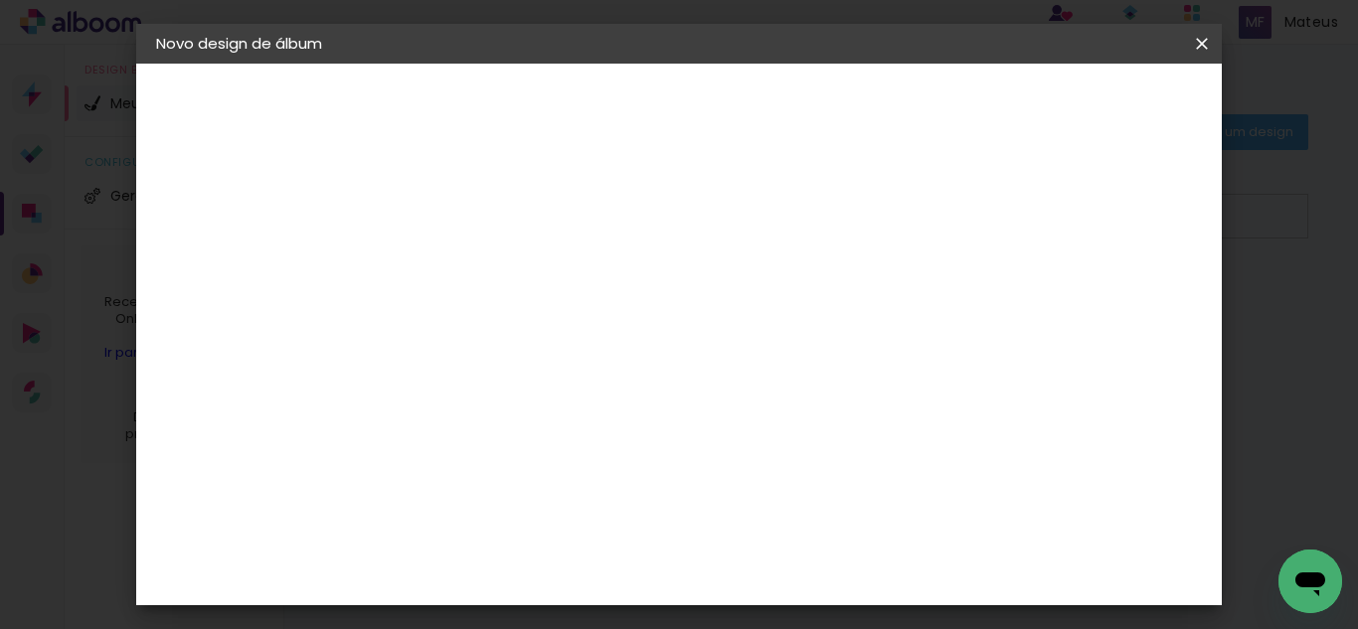
click at [1117, 308] on input "3" at bounding box center [1104, 300] width 36 height 30
click at [979, 231] on div at bounding box center [971, 229] width 18 height 18
type paper-checkbox "on"
click at [1098, 117] on paper-button "Iniciar design" at bounding box center [1032, 105] width 130 height 34
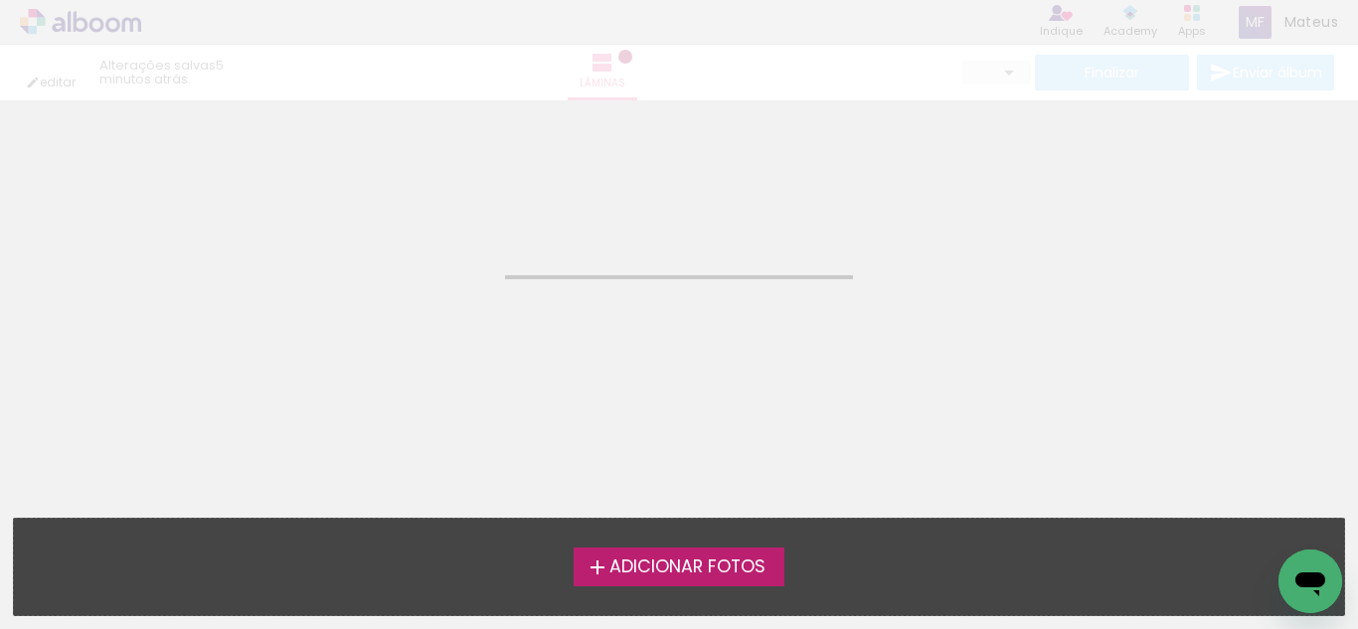
click at [690, 559] on span "Adicionar Fotos" at bounding box center [688, 568] width 156 height 18
click at [0, 0] on input "file" at bounding box center [0, 0] width 0 height 0
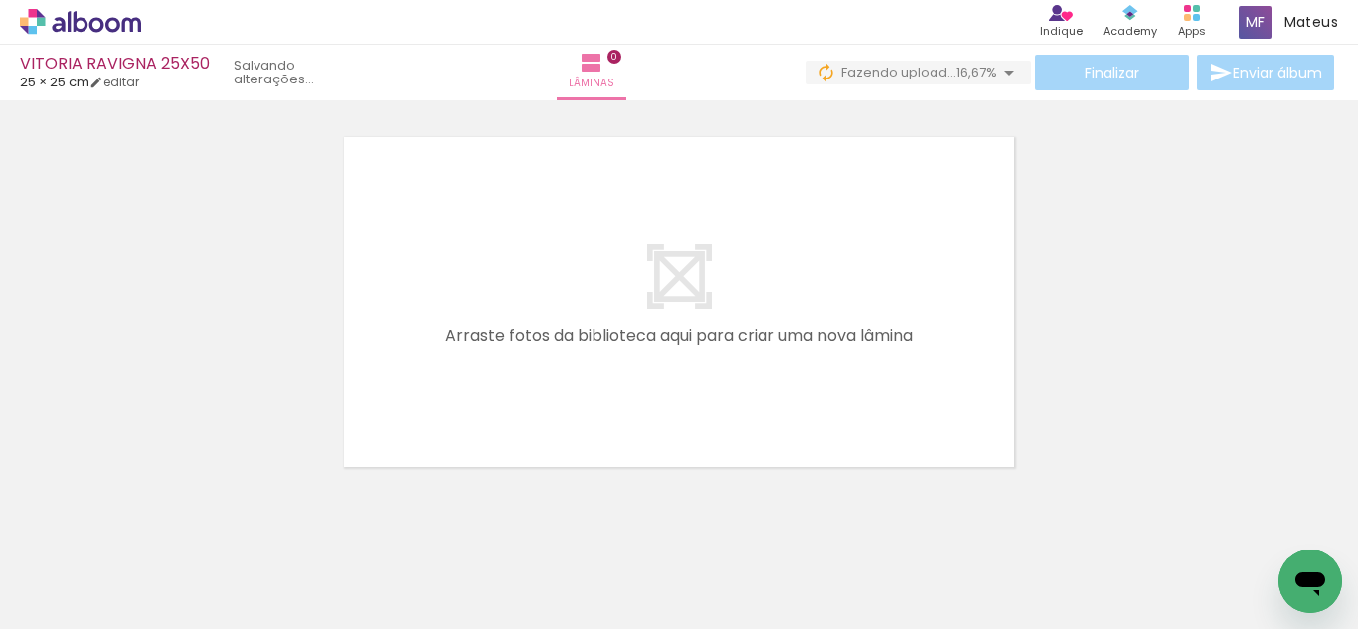
scroll to position [0, 5493]
click at [870, 503] on div "Confirmar Cancelar" at bounding box center [679, 294] width 1358 height 438
click at [885, 412] on quentale-layouter at bounding box center [679, 302] width 680 height 340
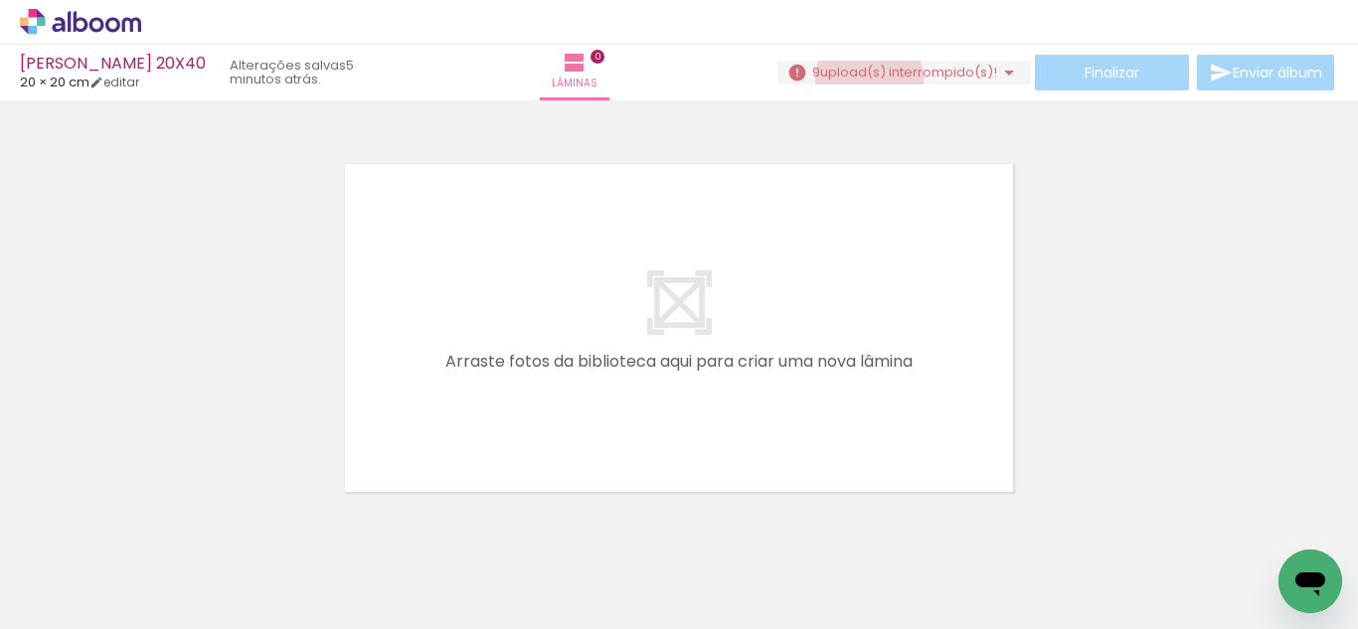
click at [861, 80] on span "upload(s) interrompido(s)!" at bounding box center [908, 72] width 177 height 19
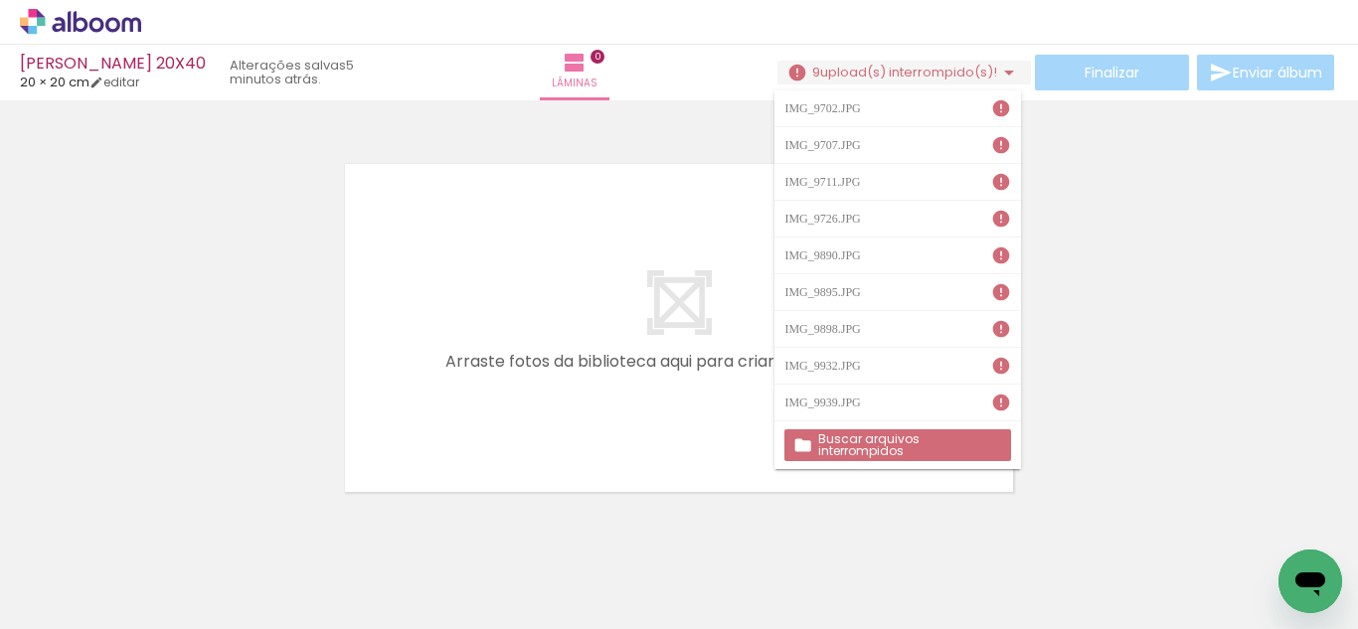
click at [0, 0] on slot "Buscar arquivos interrompidos" at bounding box center [0, 0] width 0 height 0
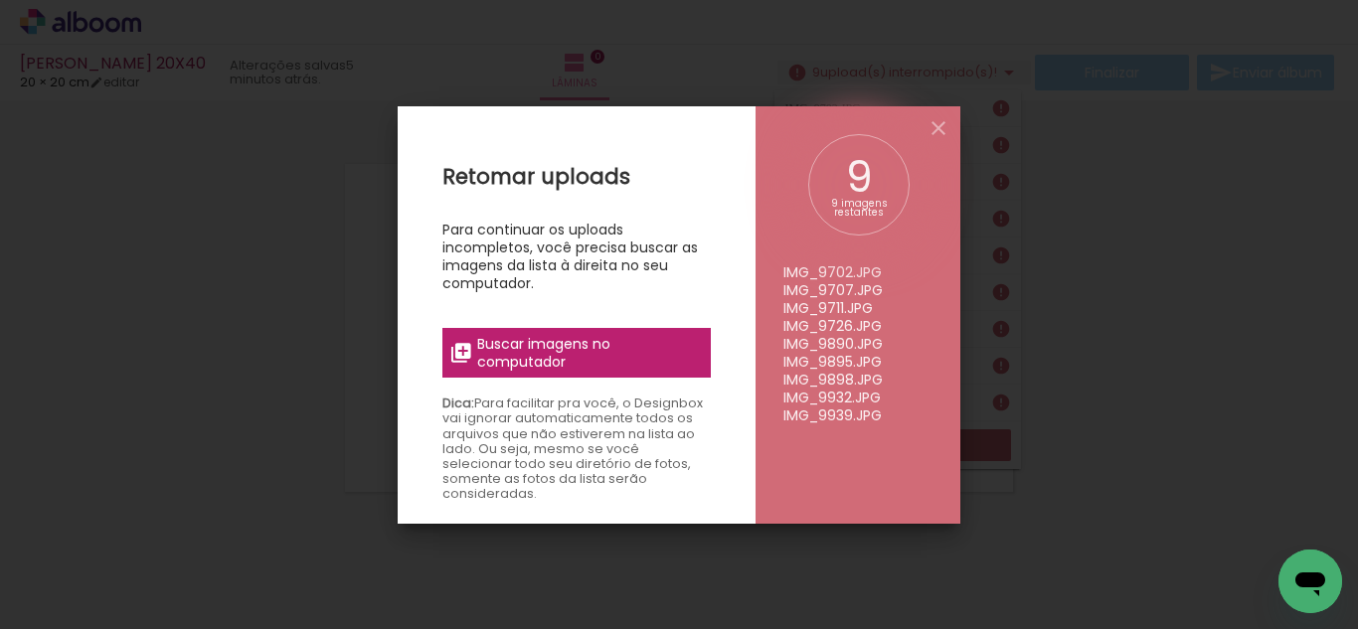
click at [586, 352] on span "Buscar imagens no computador" at bounding box center [588, 353] width 222 height 36
click at [0, 0] on input "file" at bounding box center [0, 0] width 0 height 0
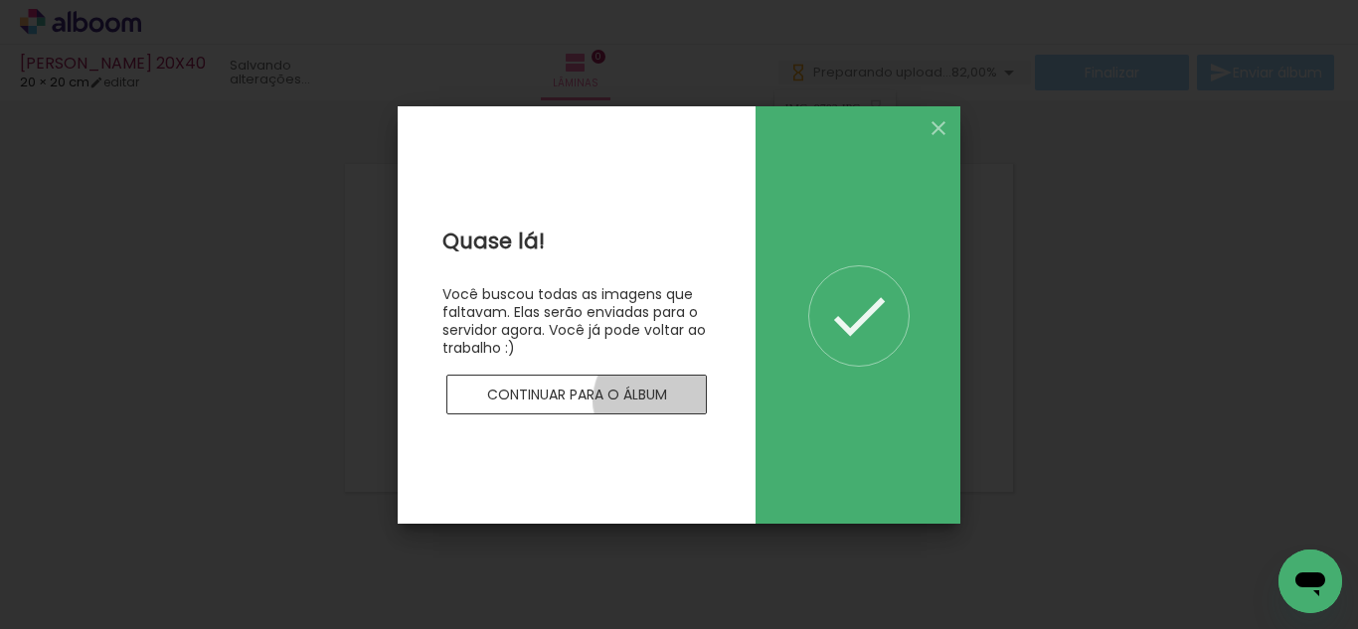
click at [0, 0] on slot "Continuar para o álbum" at bounding box center [0, 0] width 0 height 0
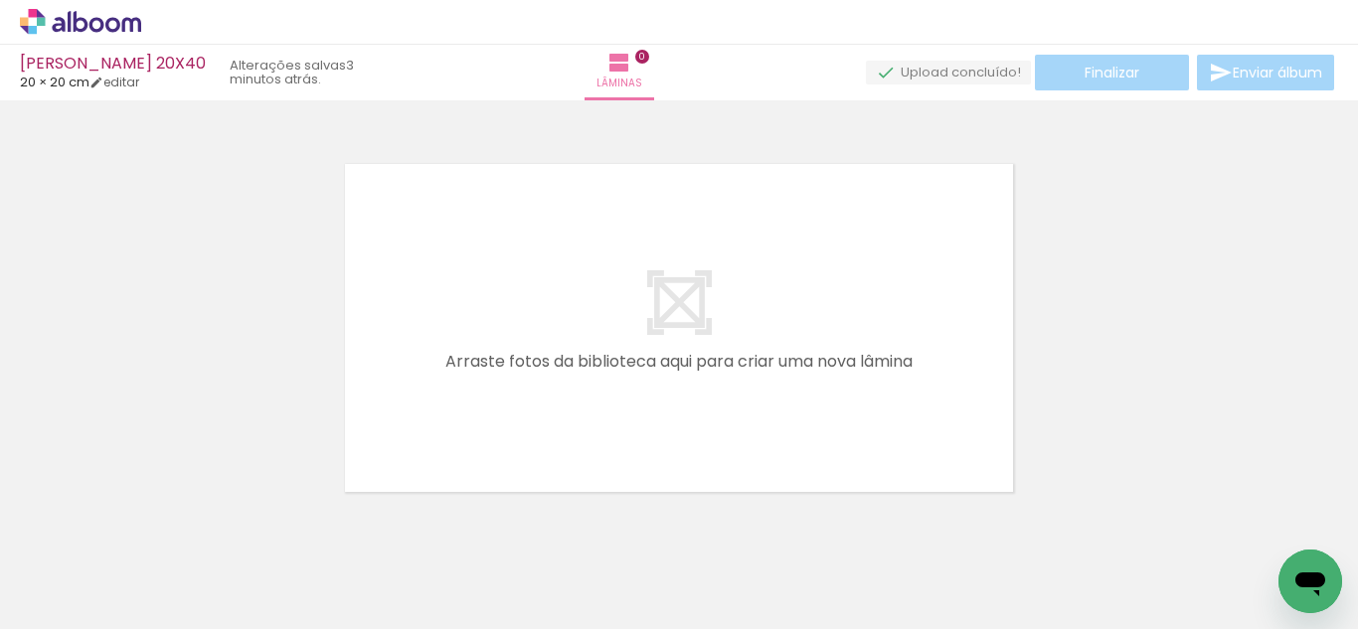
click at [825, 148] on div at bounding box center [679, 302] width 1358 height 391
click at [122, 27] on icon at bounding box center [131, 24] width 19 height 15
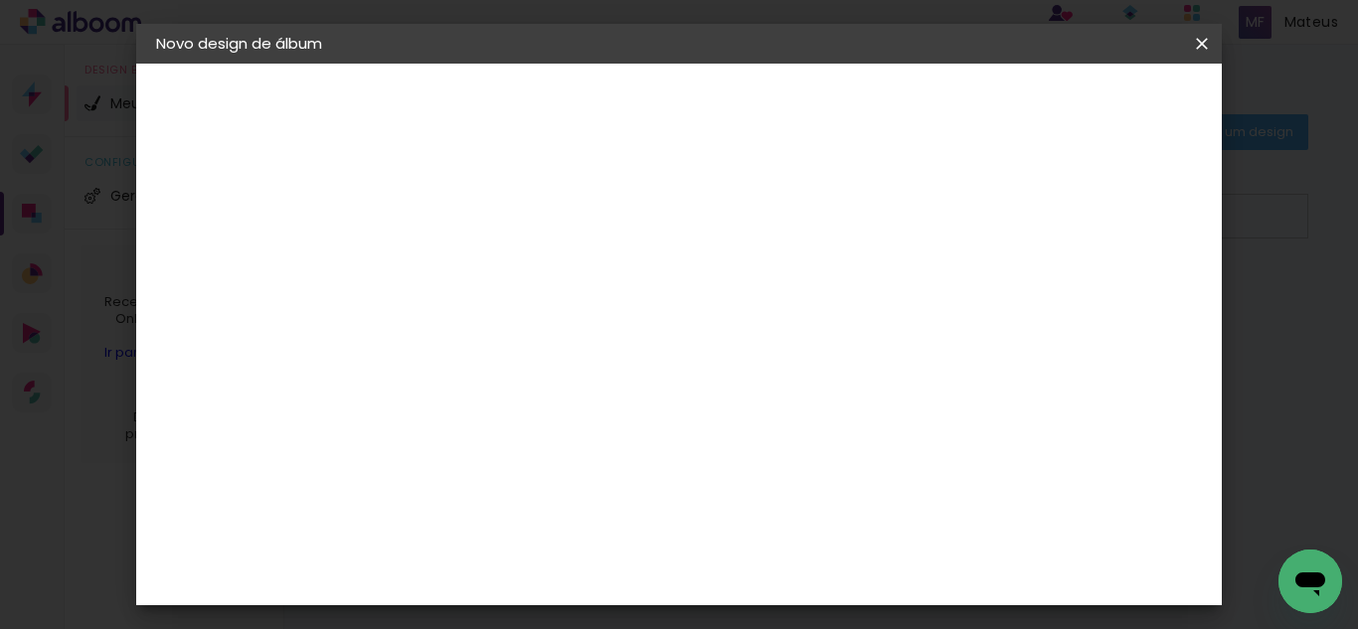
click at [481, 276] on input at bounding box center [481, 267] width 0 height 31
click at [481, 261] on input at bounding box center [481, 267] width 0 height 31
type input "ALAN 25X50"
type paper-input "ALAN 25X50"
click at [685, 98] on paper-button "Avançar" at bounding box center [636, 105] width 97 height 34
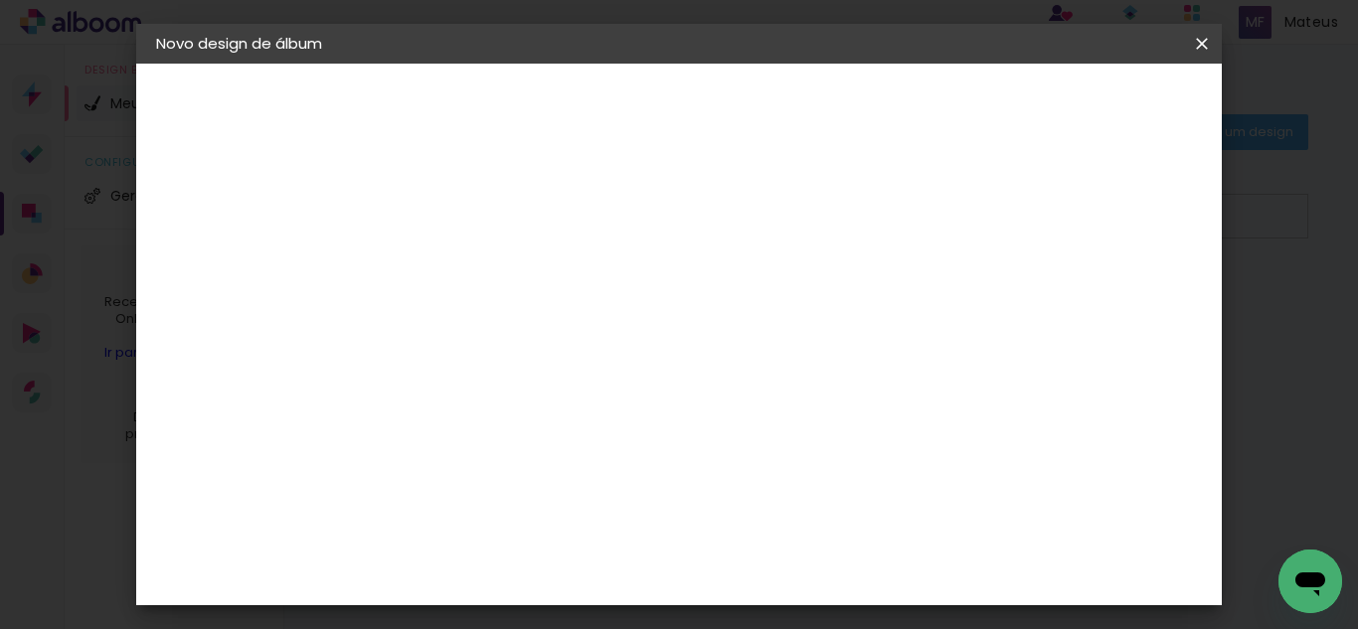
click at [0, 0] on slot "Tamanho Livre" at bounding box center [0, 0] width 0 height 0
click at [0, 0] on slot "Avançar" at bounding box center [0, 0] width 0 height 0
type input "1"
type paper-input "1"
click at [498, 231] on input "1" at bounding box center [468, 228] width 69 height 25
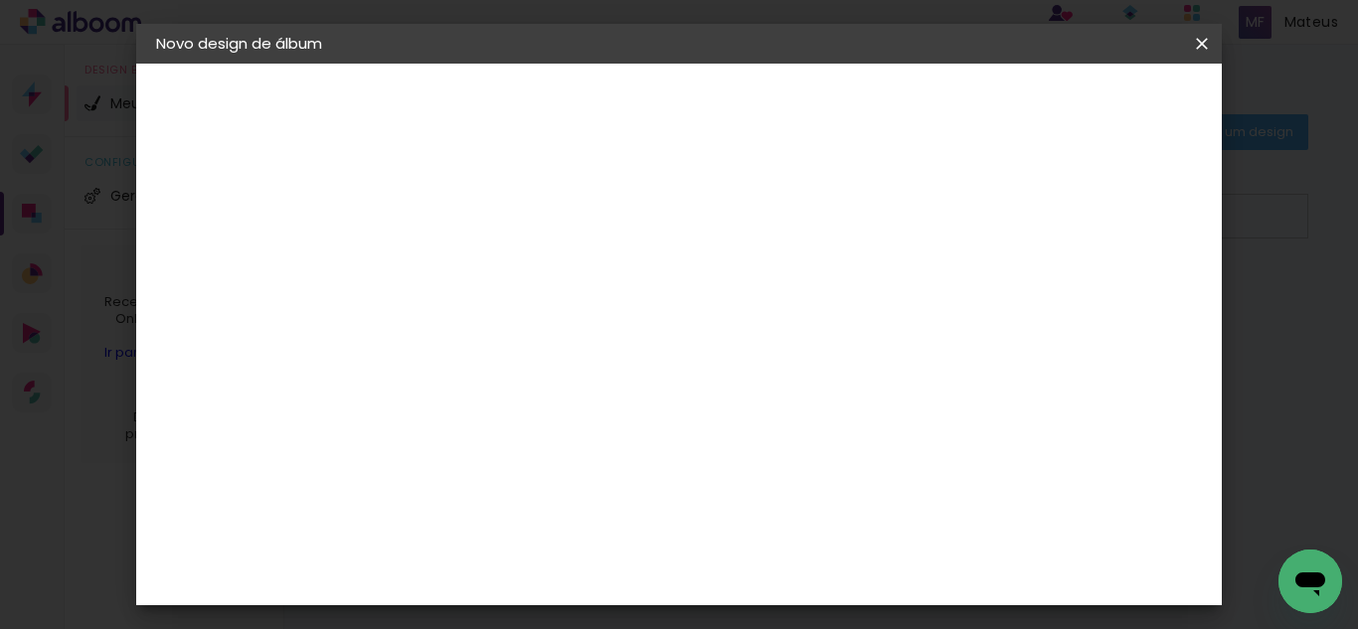
click at [439, 517] on input "30" at bounding box center [419, 513] width 52 height 30
type input "3"
type input "25"
type paper-input "25"
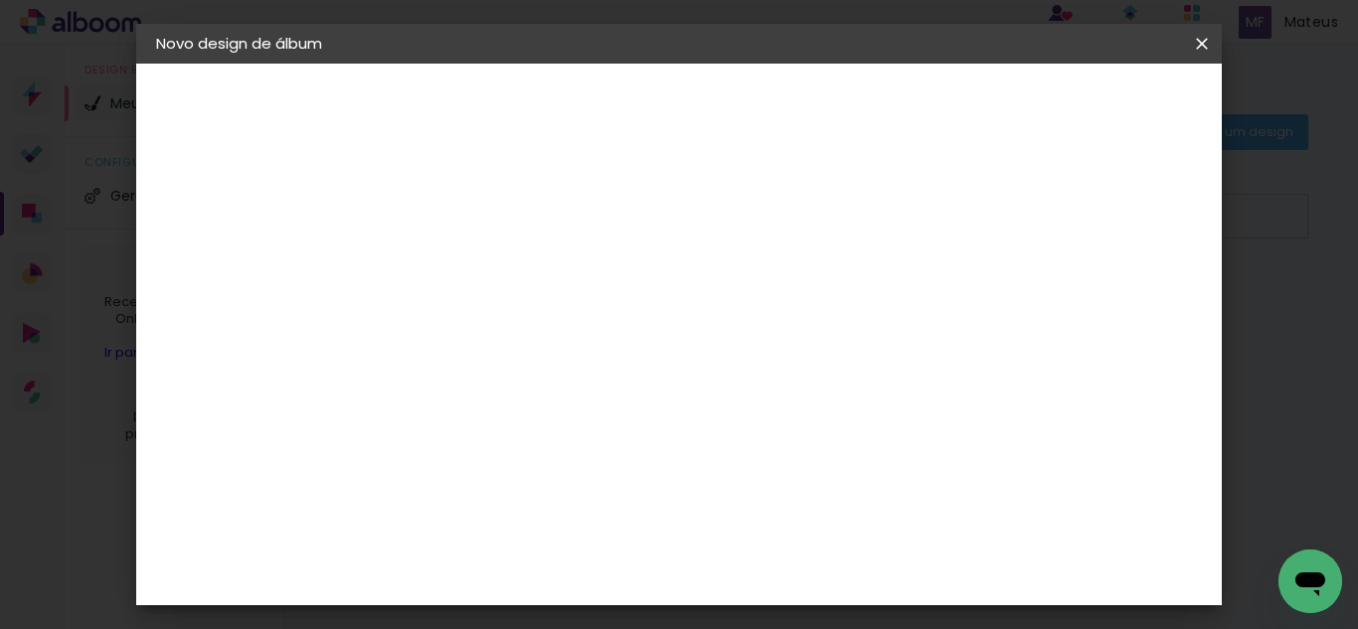
click at [801, 482] on input "60" at bounding box center [789, 490] width 52 height 30
type input "50"
type paper-input "50"
type input "4"
type paper-input "4"
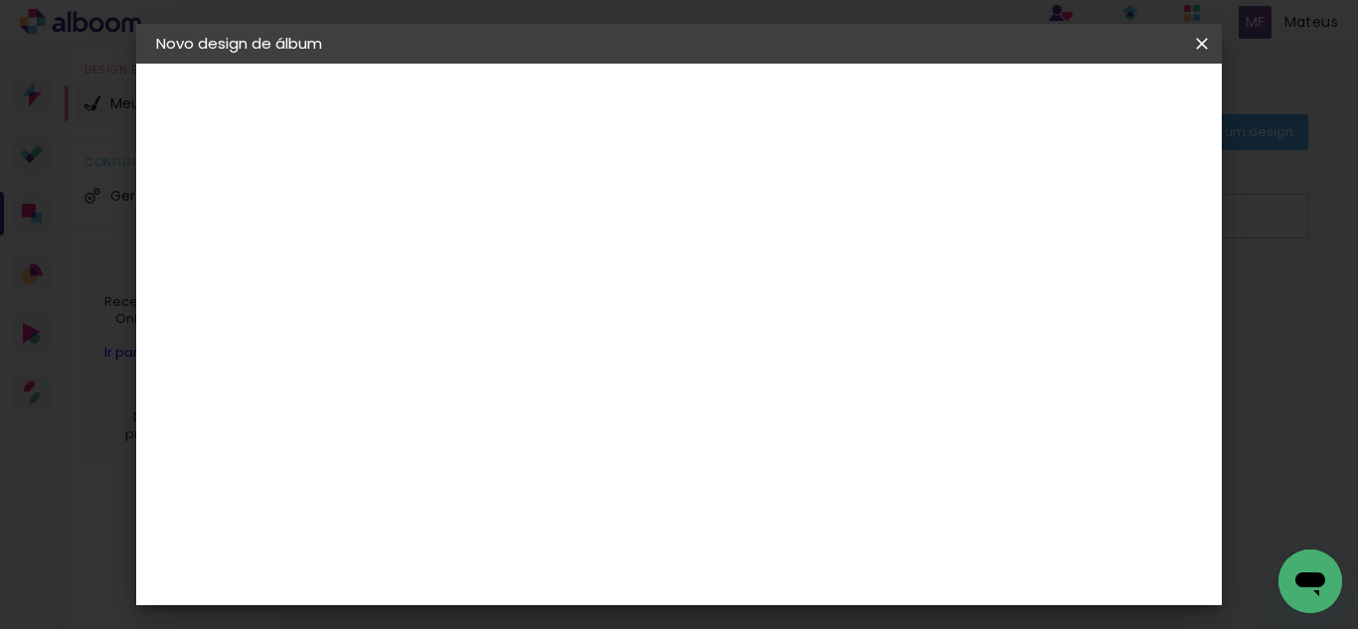
click at [1113, 312] on input "4" at bounding box center [1104, 300] width 36 height 30
type input "3"
type paper-input "3"
click at [1113, 312] on input "3" at bounding box center [1106, 300] width 36 height 30
click at [1078, 106] on span "Iniciar design" at bounding box center [1032, 105] width 90 height 14
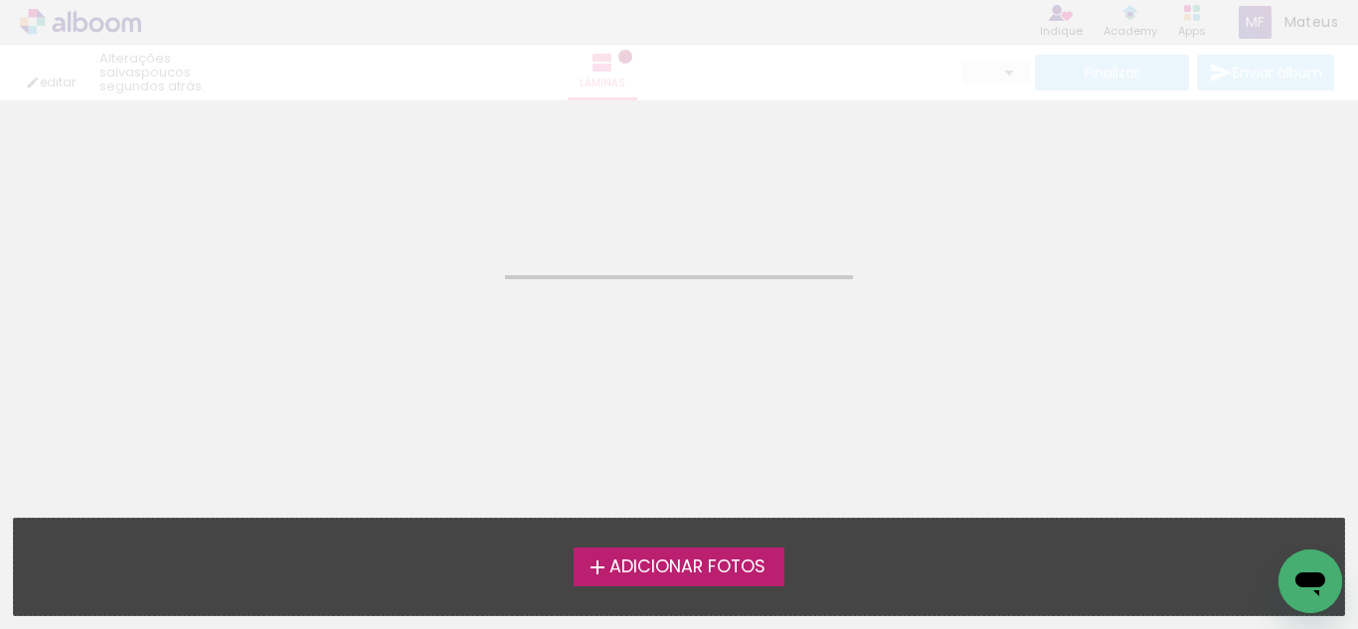
click at [697, 568] on span "Adicionar Fotos" at bounding box center [688, 568] width 156 height 18
click at [0, 0] on input "file" at bounding box center [0, 0] width 0 height 0
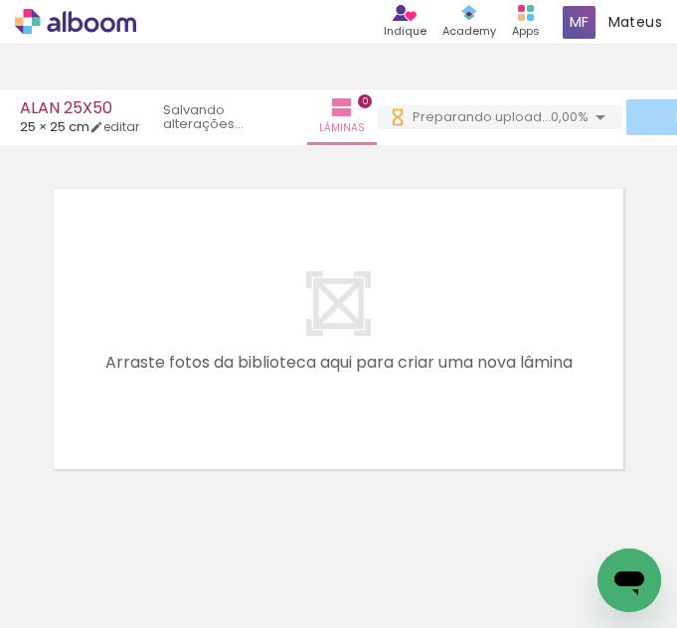
click at [483, 192] on quentale-layouter at bounding box center [339, 329] width 578 height 288
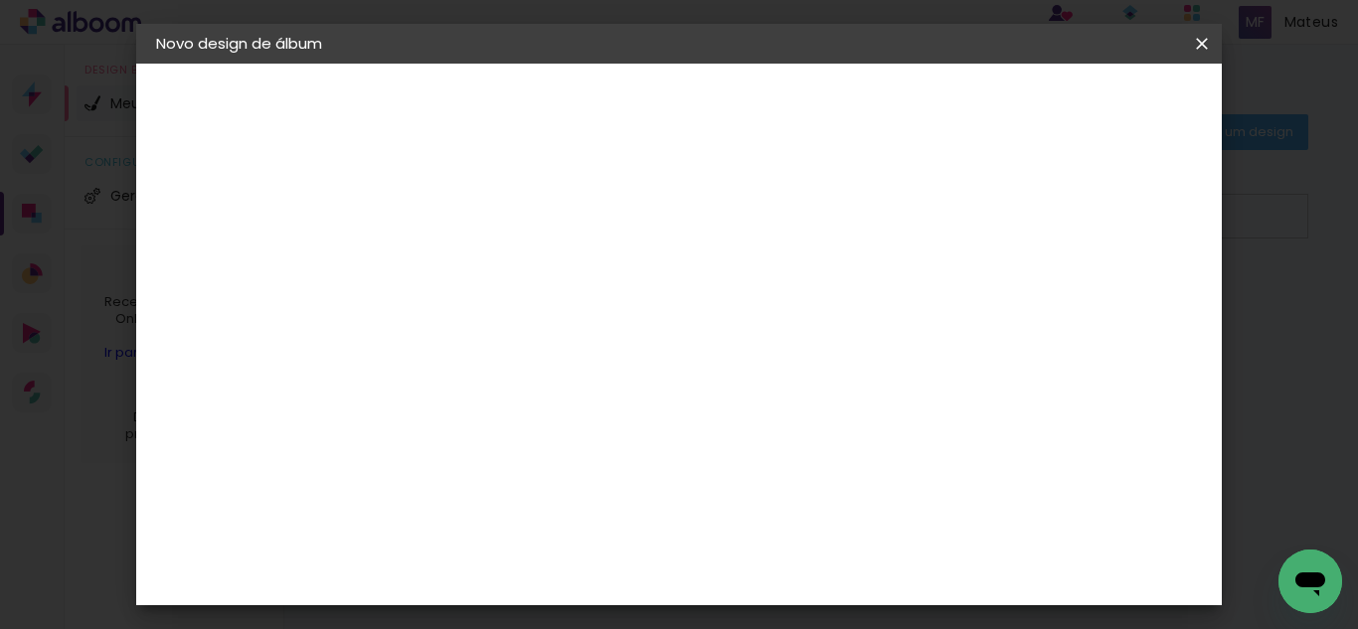
click at [481, 273] on input at bounding box center [481, 267] width 0 height 31
type input "EMMILLY 25X50"
type paper-input "EMMILLY 25X50"
click at [0, 0] on slot "Avançar" at bounding box center [0, 0] width 0 height 0
click at [853, 310] on paper-item "Tamanho Livre" at bounding box center [757, 302] width 191 height 44
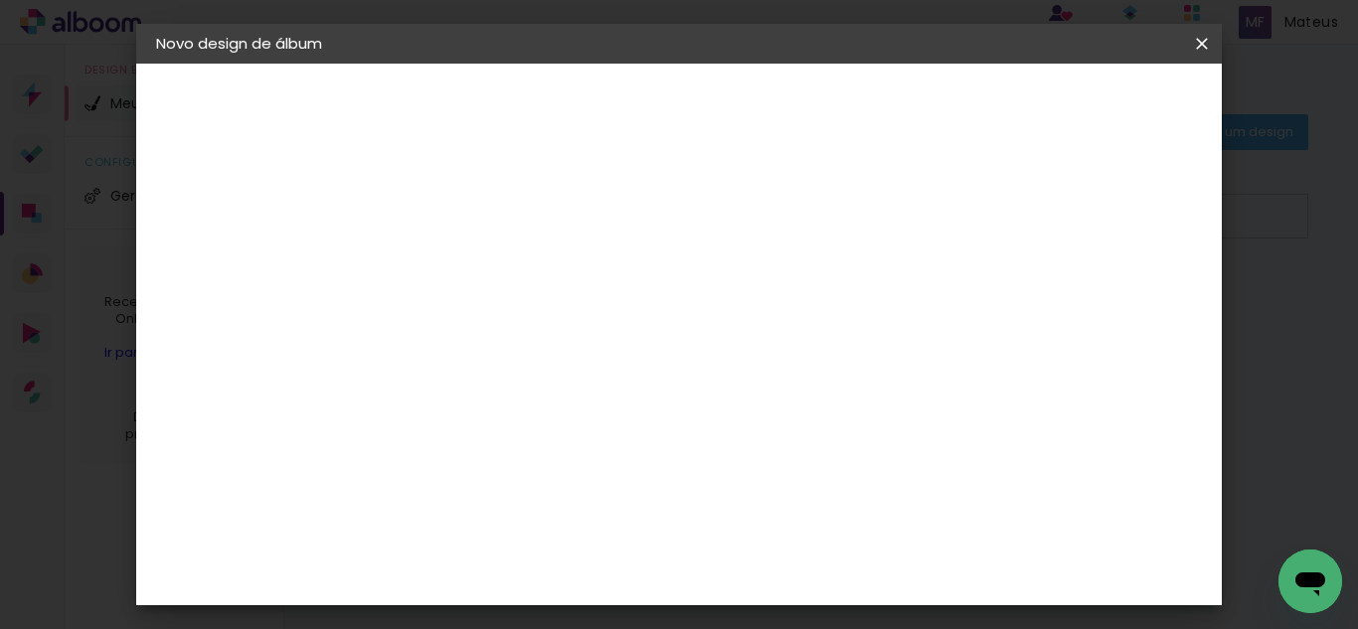
click at [853, 90] on paper-button "Avançar" at bounding box center [804, 105] width 97 height 34
click at [979, 232] on div at bounding box center [971, 229] width 18 height 18
type paper-checkbox "on"
type input "4"
type paper-input "4"
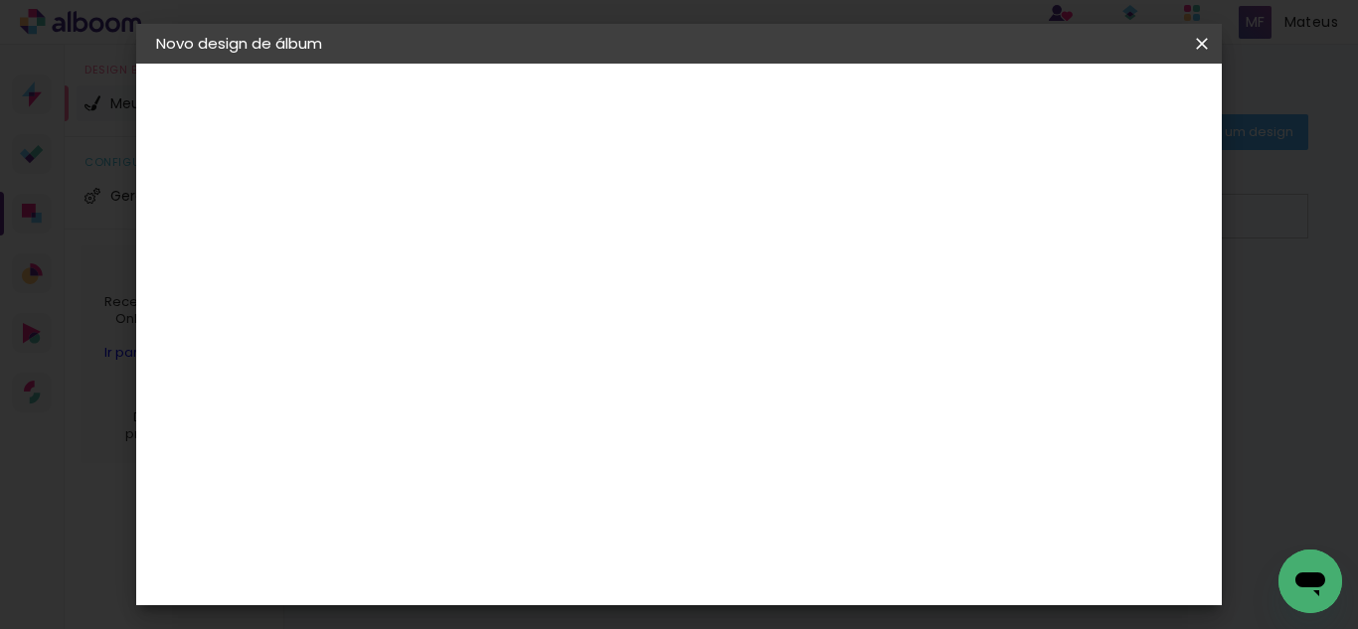
click at [1113, 310] on input "4" at bounding box center [1103, 300] width 36 height 30
type input "3"
type paper-input "3"
click at [1113, 310] on input "3" at bounding box center [1105, 300] width 36 height 30
type input "1"
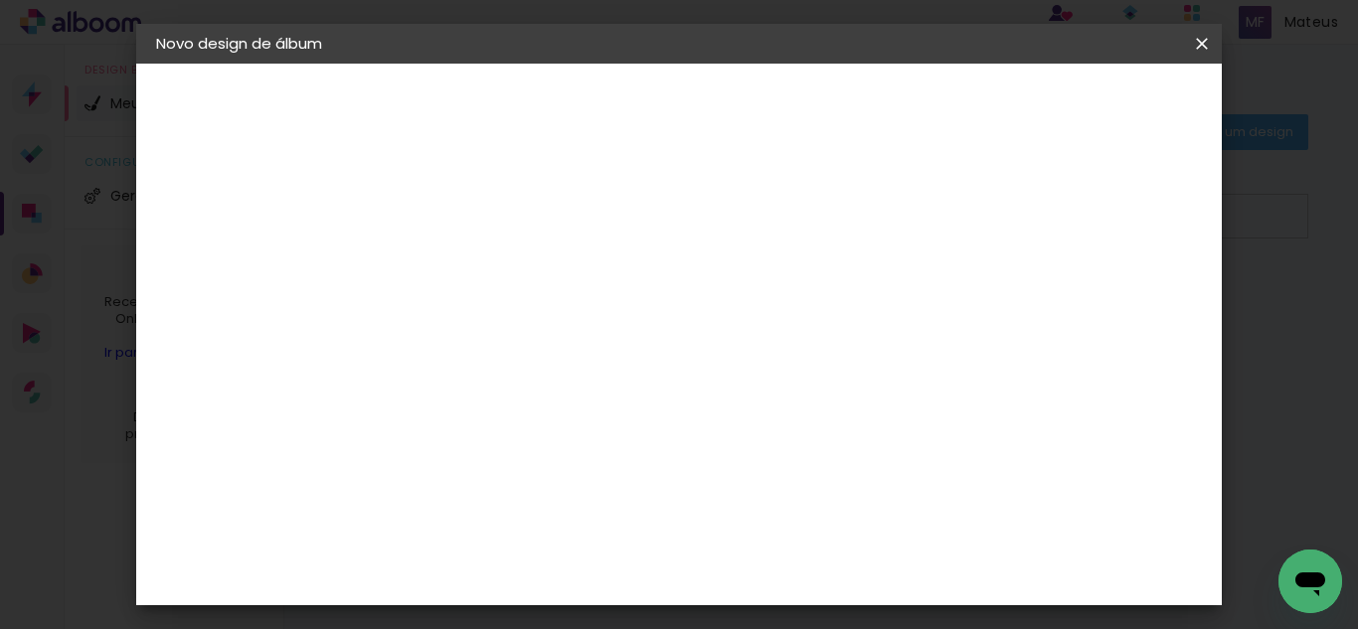
type paper-input "1"
click at [493, 238] on input "1" at bounding box center [468, 228] width 69 height 25
click at [433, 417] on input "30" at bounding box center [419, 414] width 52 height 30
click at [441, 414] on input "30" at bounding box center [419, 414] width 52 height 30
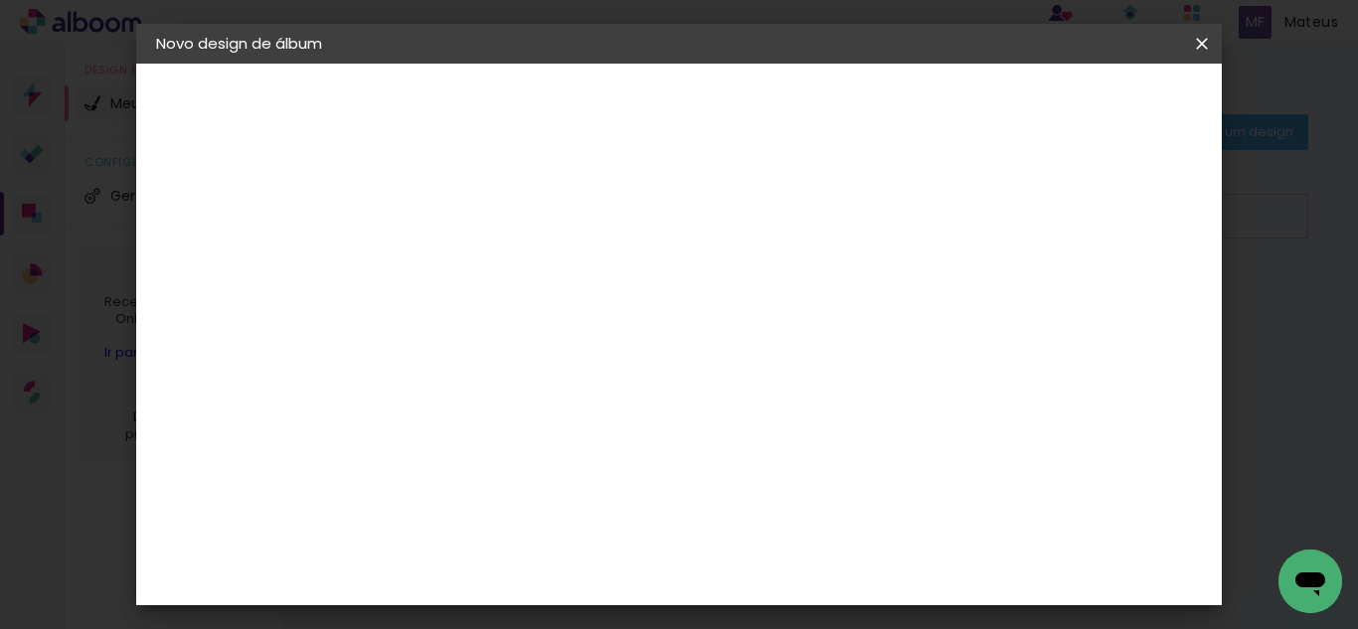
type input "3"
type input "25"
type paper-input "25"
click at [805, 571] on input "60" at bounding box center [789, 570] width 52 height 30
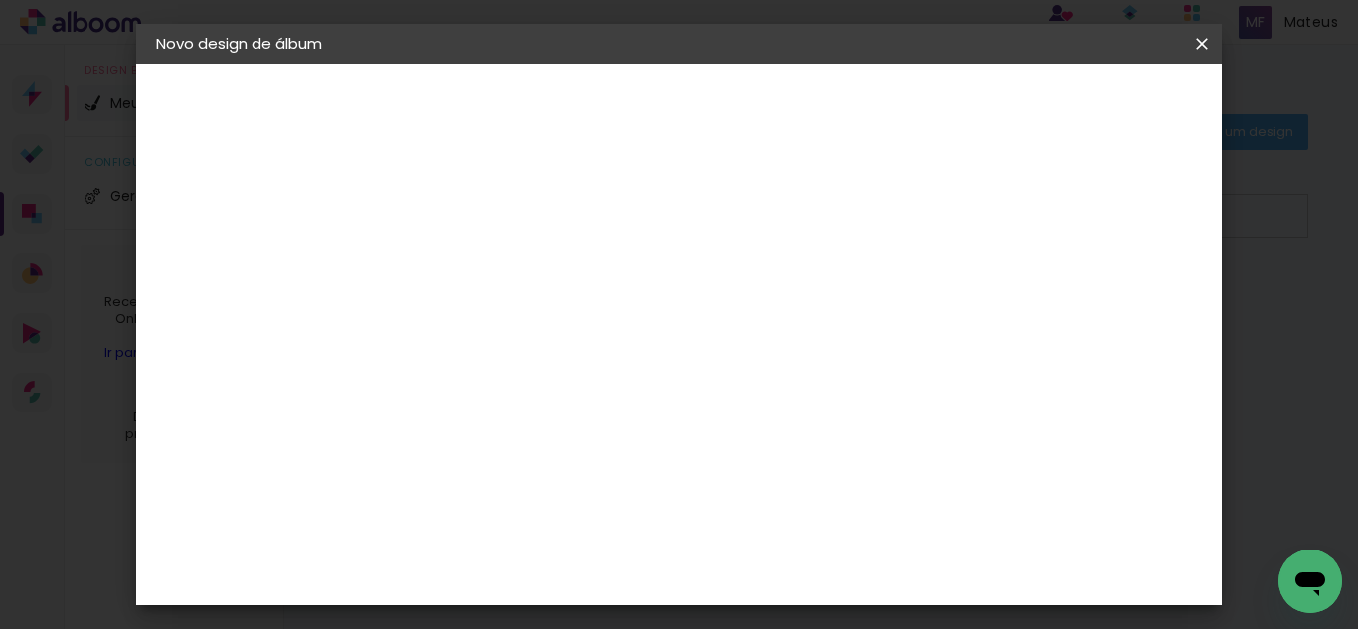
scroll to position [0, 0]
type input "50"
type paper-input "50"
click at [1078, 112] on span "Iniciar design" at bounding box center [1032, 105] width 90 height 14
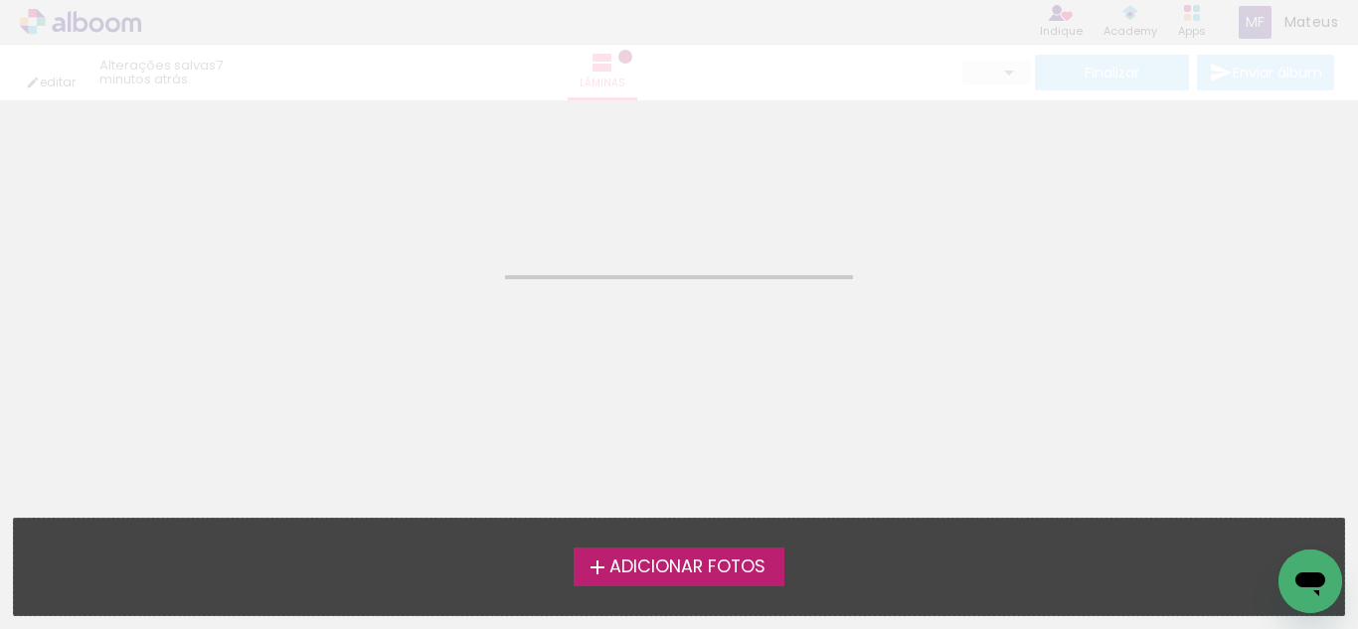
click at [712, 567] on span "Adicionar Fotos" at bounding box center [688, 568] width 156 height 18
click at [0, 0] on input "file" at bounding box center [0, 0] width 0 height 0
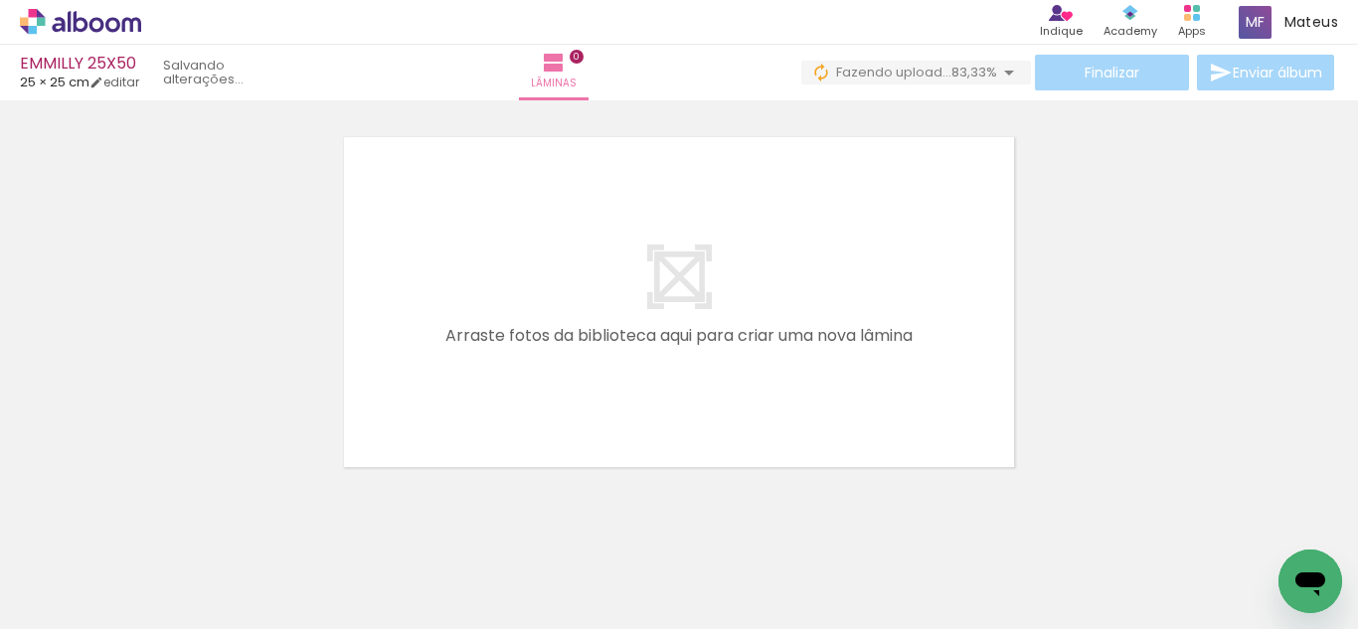
scroll to position [0, 250]
click at [746, 380] on quentale-layouter at bounding box center [679, 302] width 680 height 340
click at [886, 71] on span "Fazendo upload..." at bounding box center [893, 72] width 115 height 19
click at [637, 554] on quentale-thumb at bounding box center [672, 562] width 111 height 114
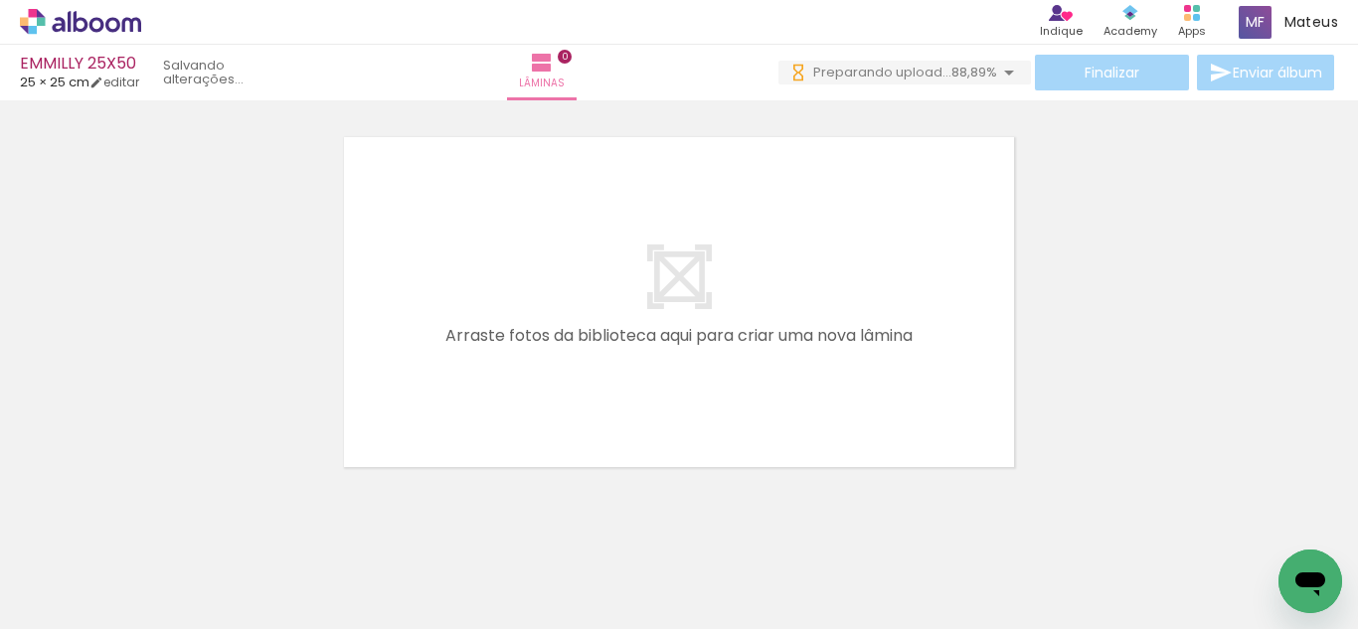
scroll to position [0, 0]
click at [703, 584] on div at bounding box center [673, 562] width 60 height 89
click at [778, 584] on div at bounding box center [769, 562] width 60 height 89
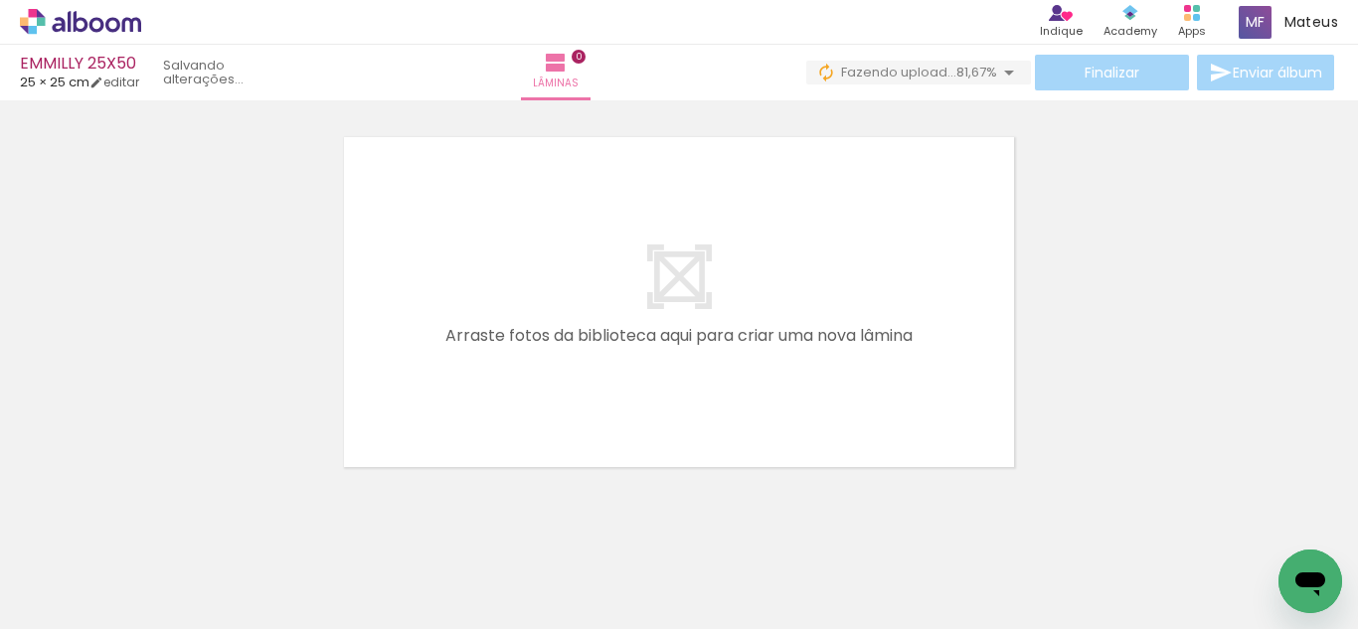
click at [893, 73] on span "Fazendo upload..." at bounding box center [898, 72] width 115 height 19
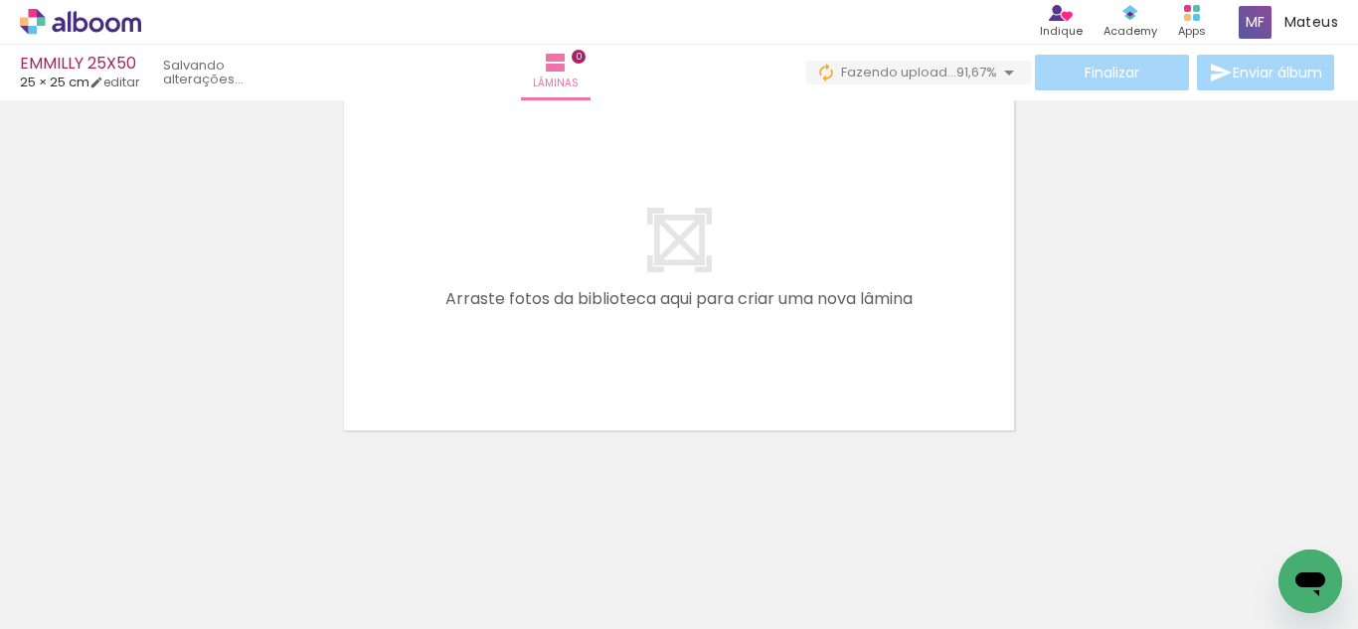
click at [1059, 328] on div at bounding box center [679, 240] width 1358 height 391
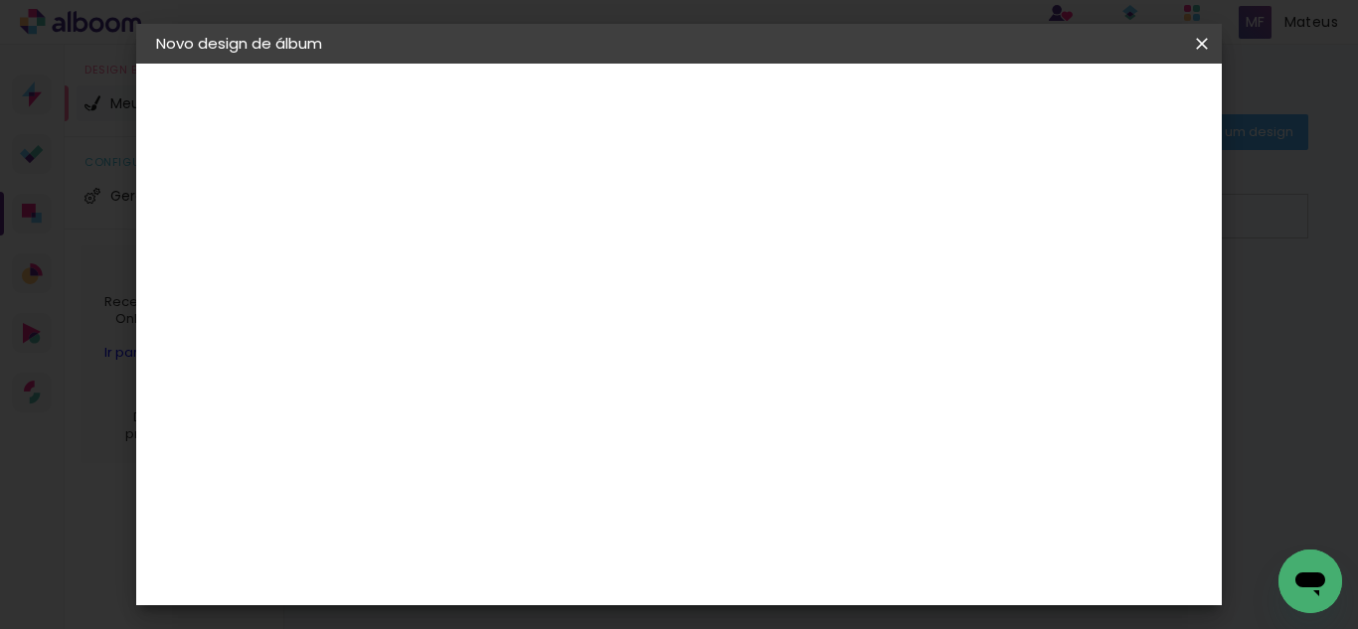
click at [481, 259] on input at bounding box center [481, 267] width 0 height 31
type input "[PERSON_NAME] E [PERSON_NAME] 30X48"
type paper-input "[PERSON_NAME] E [PERSON_NAME] 30X48"
click at [685, 95] on paper-button "Avançar" at bounding box center [636, 105] width 97 height 34
click at [853, 310] on paper-item "Tamanho Livre" at bounding box center [757, 302] width 191 height 44
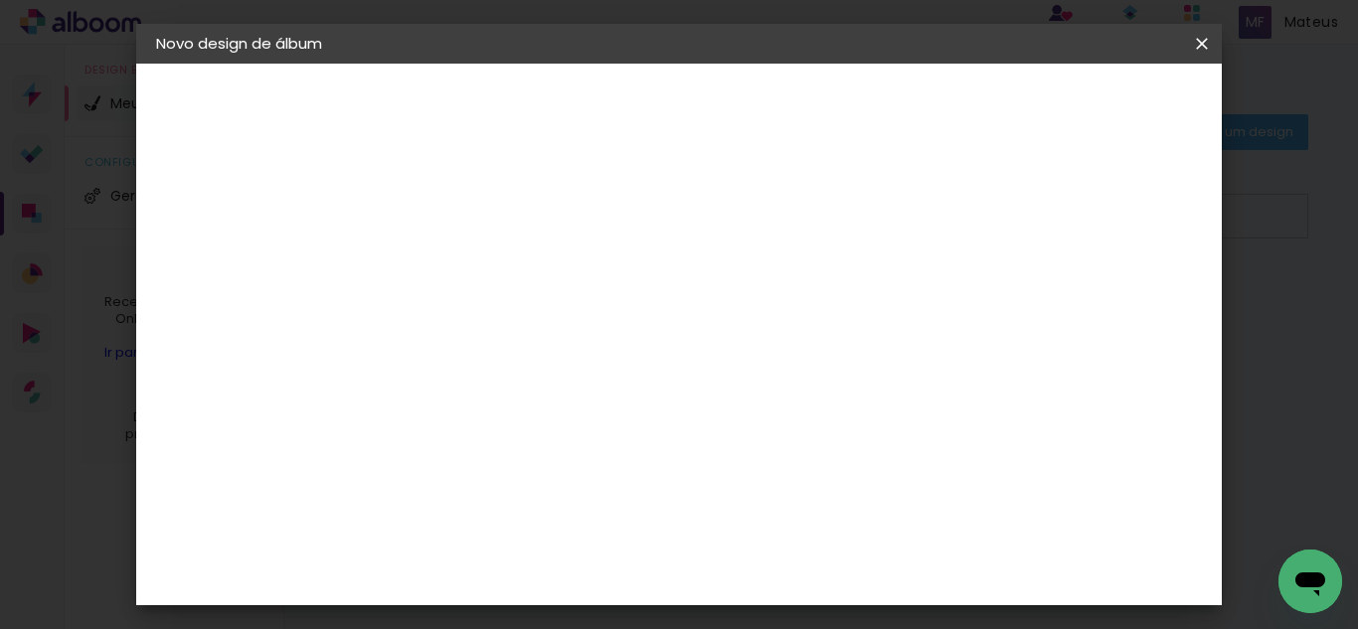
click at [853, 94] on paper-button "Avançar" at bounding box center [804, 105] width 97 height 34
click at [813, 536] on input "60" at bounding box center [789, 538] width 52 height 30
type input "6"
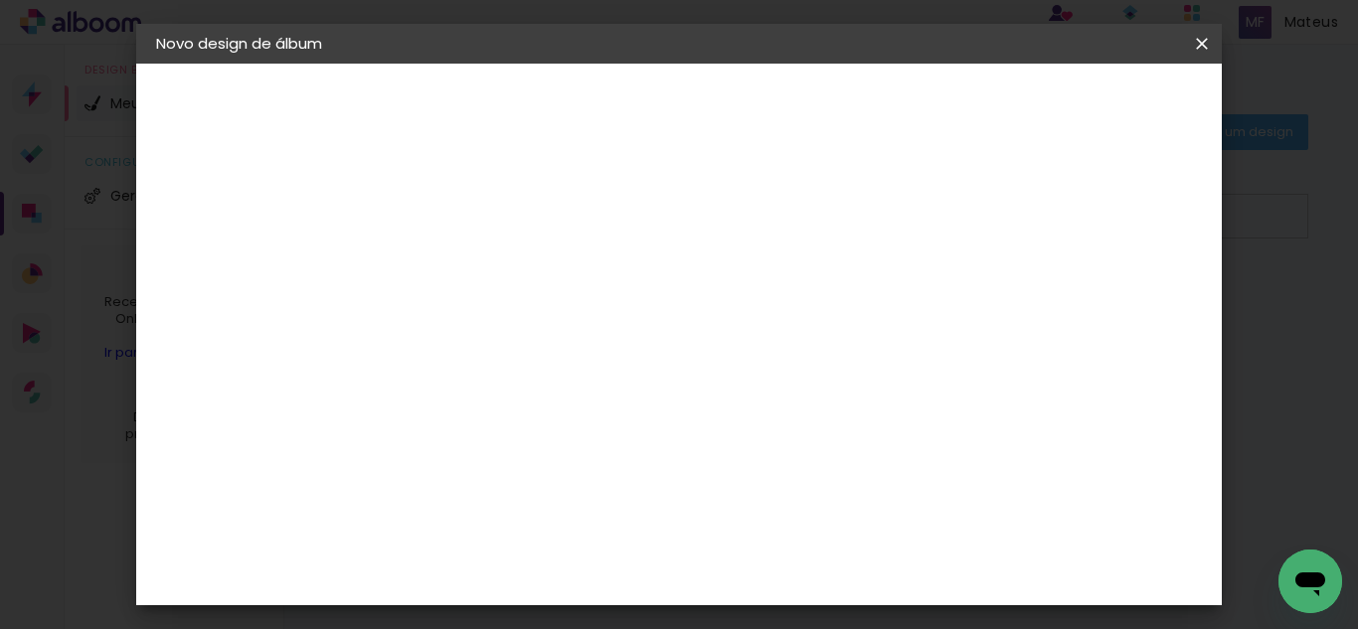
type input "48"
type paper-input "48"
type input "1"
type paper-input "1"
click at [493, 232] on input "1" at bounding box center [468, 228] width 69 height 25
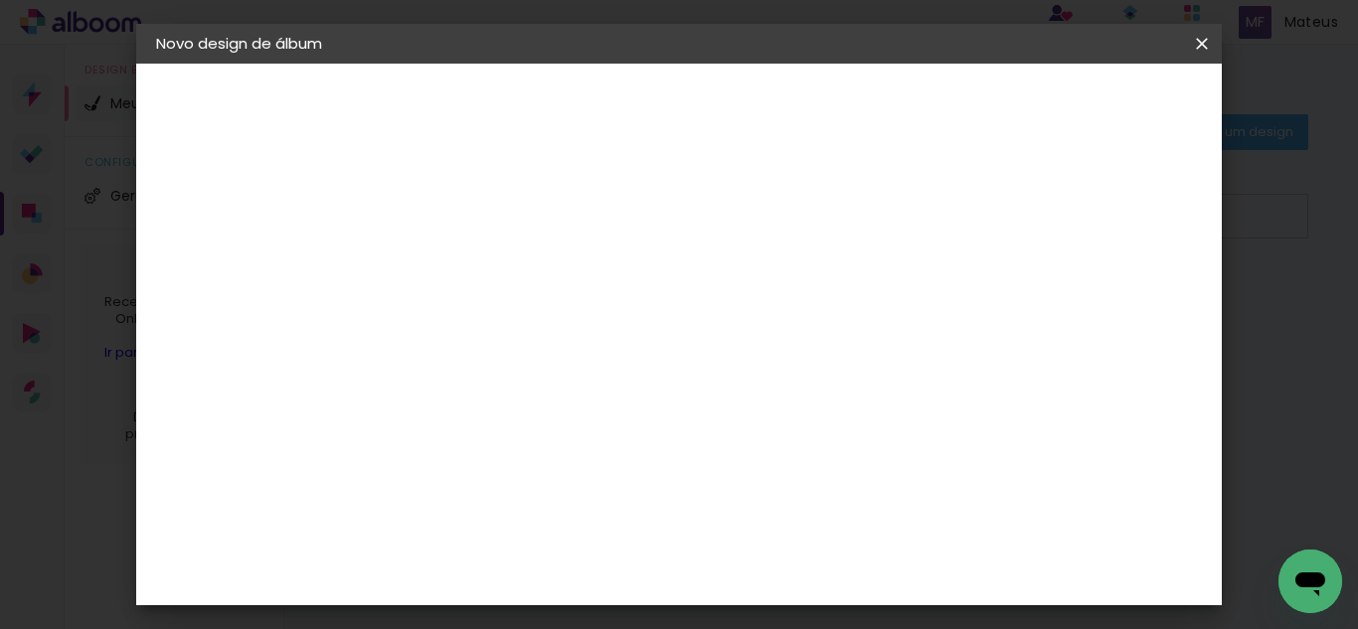
click at [1030, 228] on div "mm Mostrar sangria" at bounding box center [717, 158] width 644 height 188
click at [1023, 232] on div "Mostrar sangria" at bounding box center [957, 229] width 132 height 25
type paper-checkbox "on"
click at [1039, 85] on header "Tamanho livre Defina a largura, altura e sangria das lâminas. Voltar Iniciar de…" at bounding box center [717, 115] width 644 height 102
click at [1009, 92] on paper-button "Iniciar design" at bounding box center [944, 105] width 130 height 34
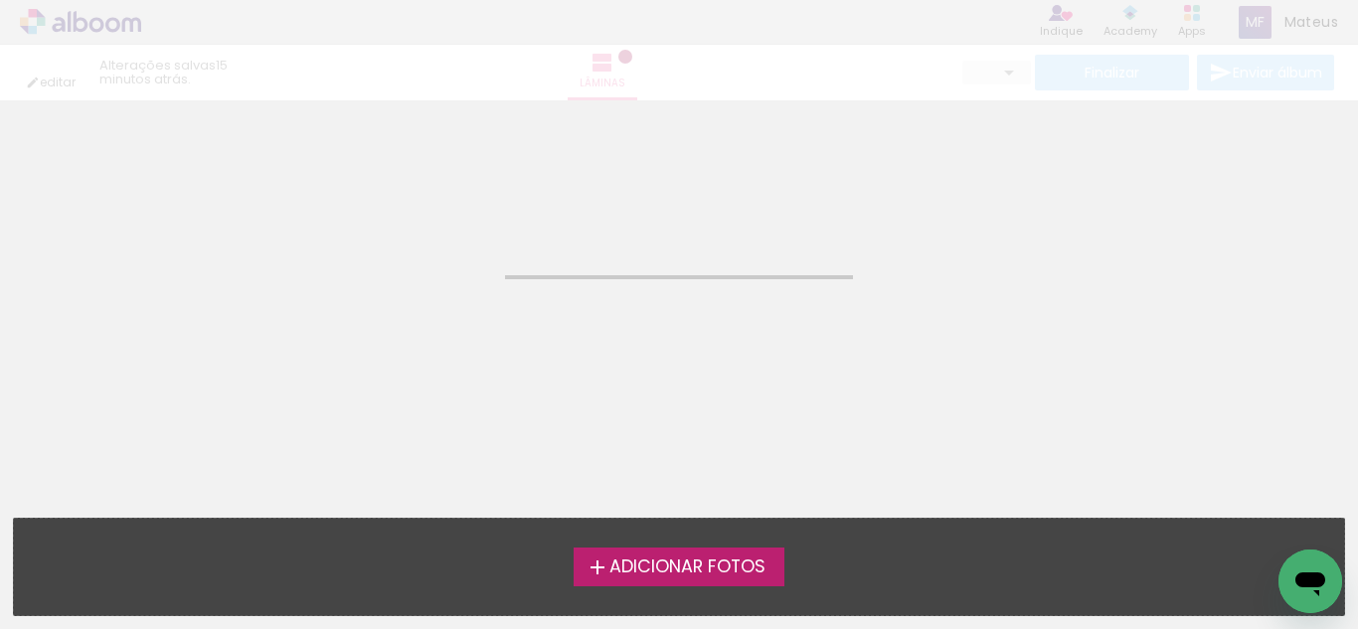
click at [683, 581] on label "Adicionar Fotos" at bounding box center [680, 567] width 212 height 38
click at [0, 0] on input "file" at bounding box center [0, 0] width 0 height 0
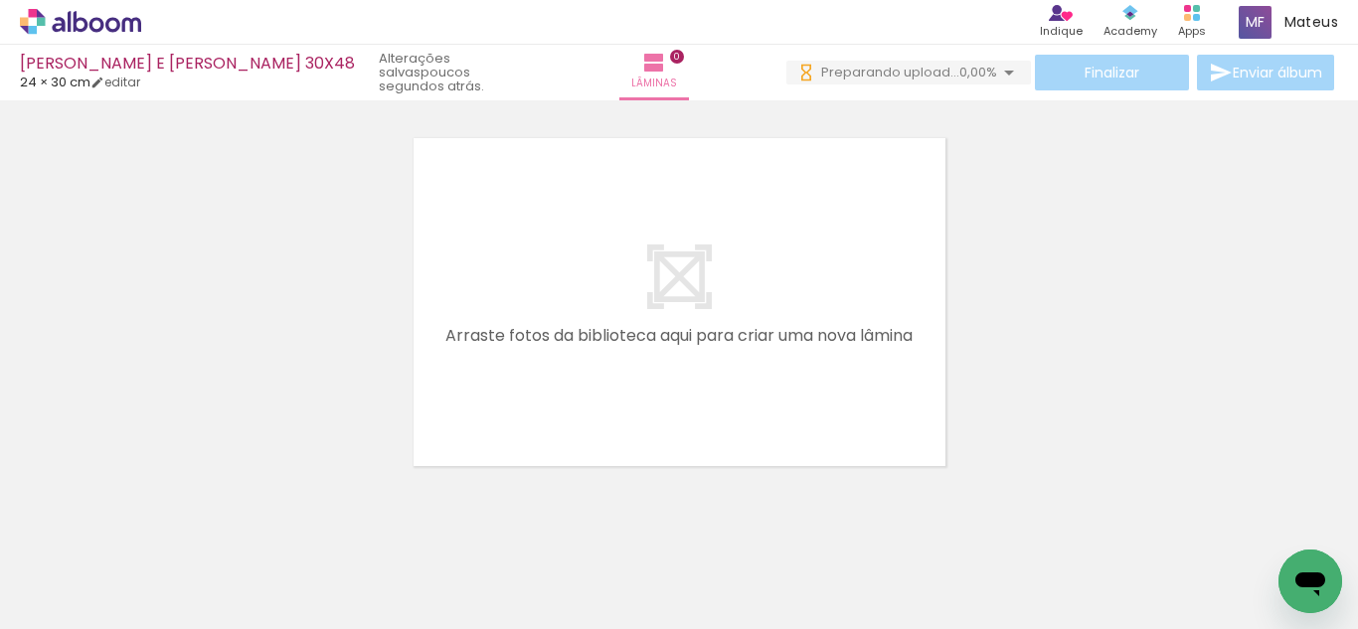
click at [71, 598] on span "Adicionar Fotos" at bounding box center [71, 603] width 60 height 22
click at [0, 0] on input "file" at bounding box center [0, 0] width 0 height 0
click at [100, 599] on span "Adicionar Fotos" at bounding box center [71, 603] width 60 height 22
click at [0, 0] on input "file" at bounding box center [0, 0] width 0 height 0
